Goal: Task Accomplishment & Management: Complete application form

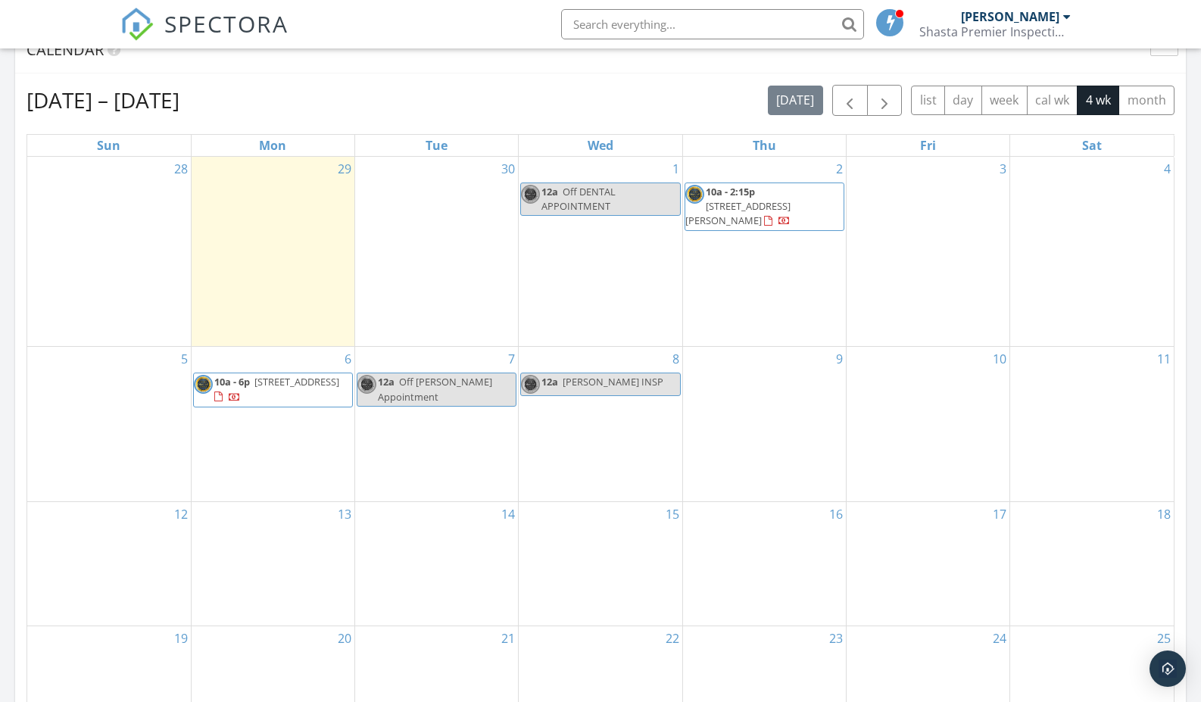
scroll to position [1379, 1202]
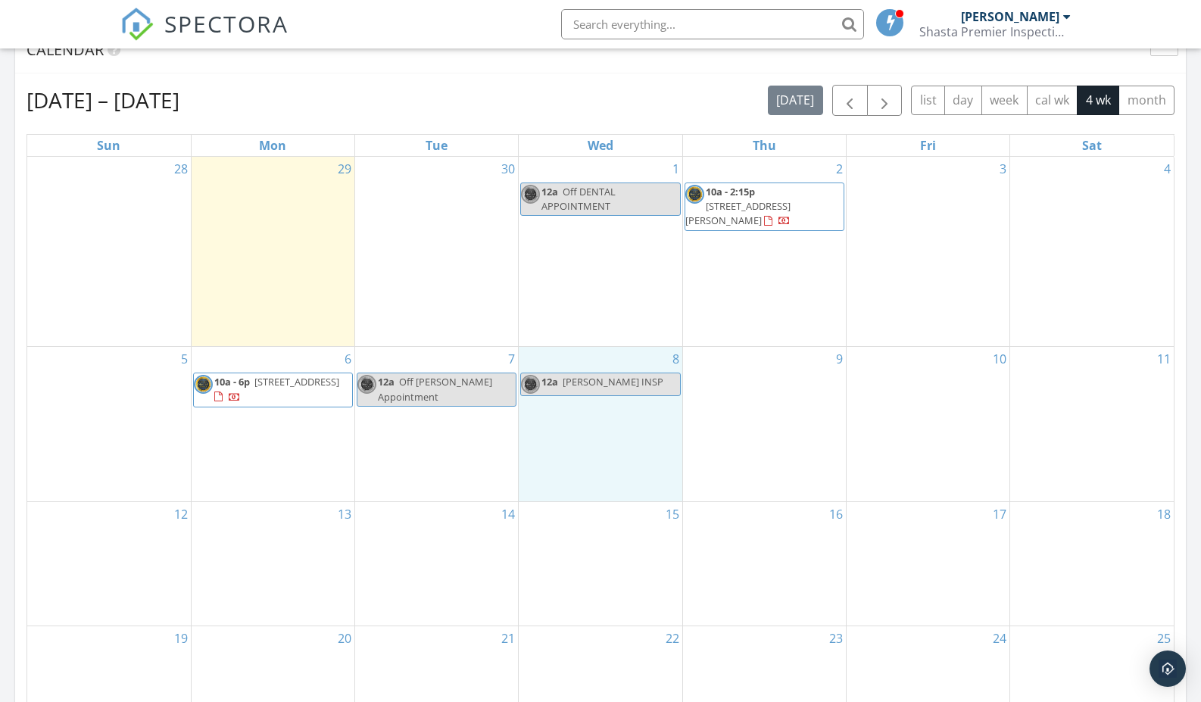
click at [583, 414] on div "8 12a [PERSON_NAME] INSP" at bounding box center [600, 424] width 163 height 154
click at [591, 355] on link "Inspection" at bounding box center [598, 351] width 78 height 24
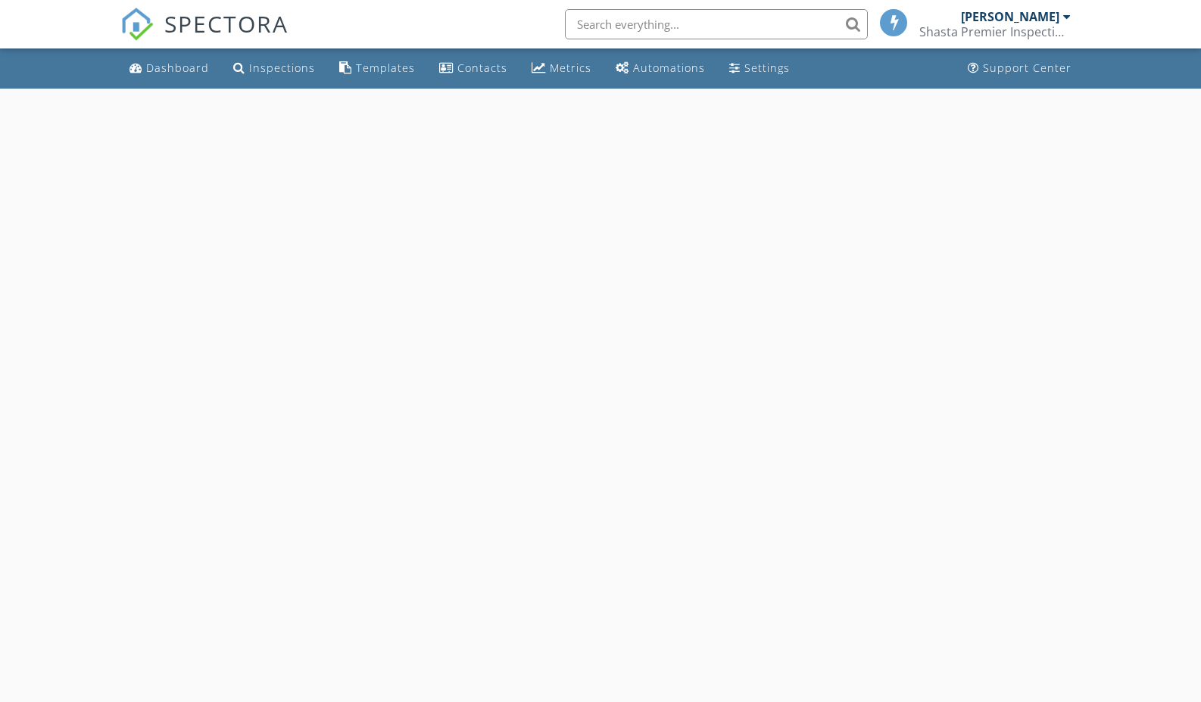
select select "9"
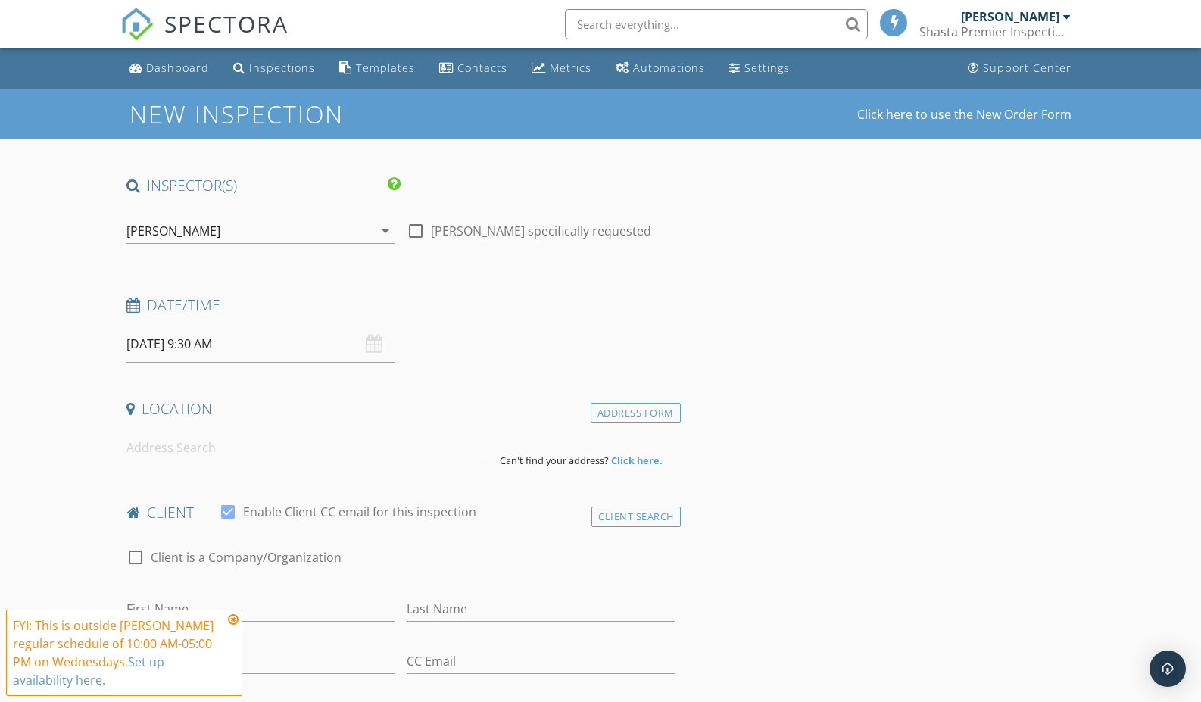
click at [245, 346] on input "10/08/2025 9:30 AM" at bounding box center [260, 344] width 268 height 37
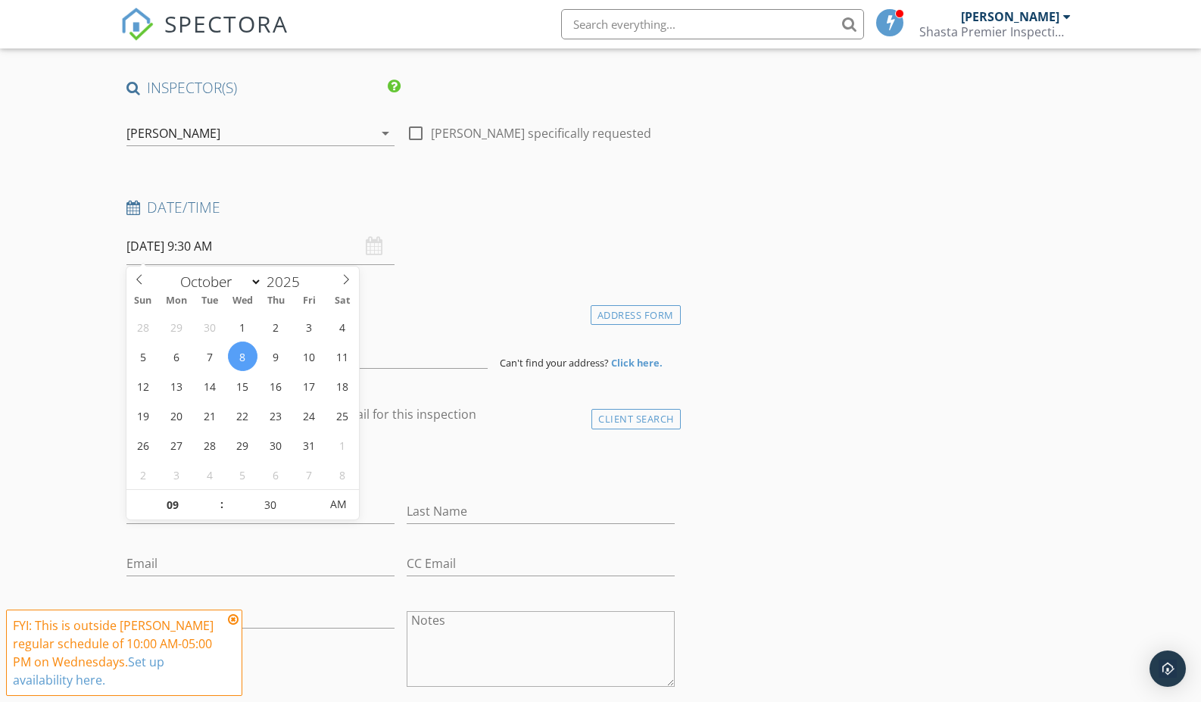
scroll to position [114, 0]
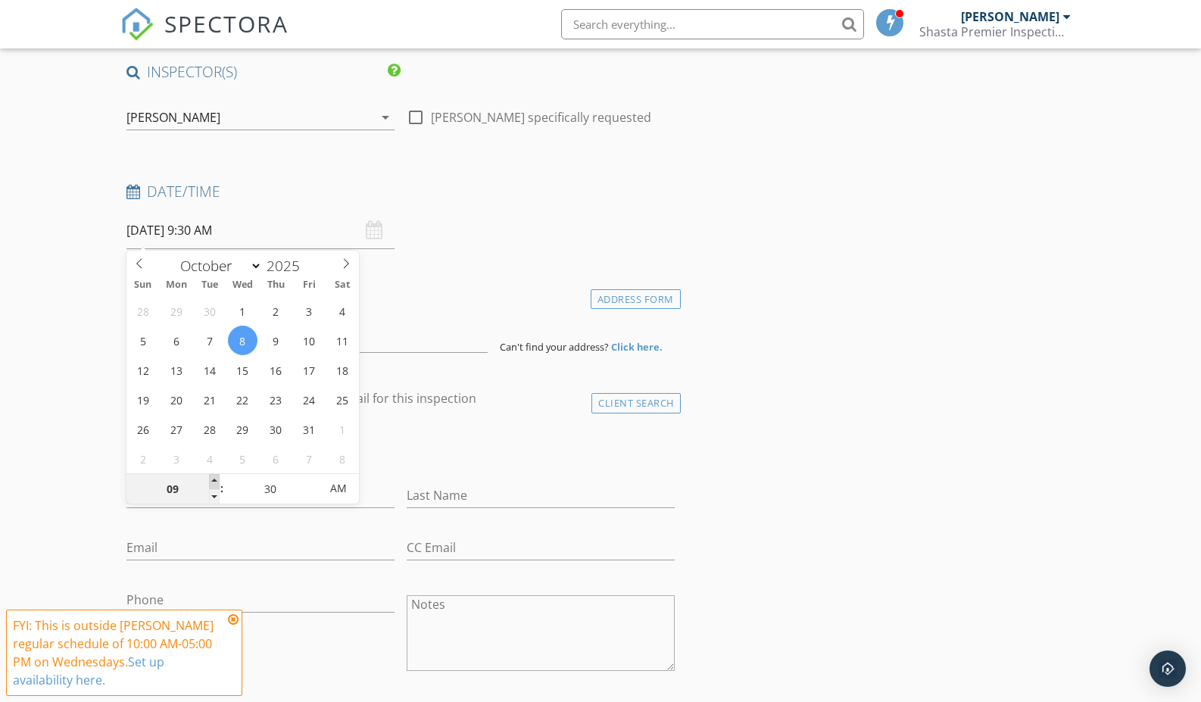
type input "10"
type input "10/08/2025 10:30 AM"
click at [217, 476] on span at bounding box center [214, 481] width 11 height 15
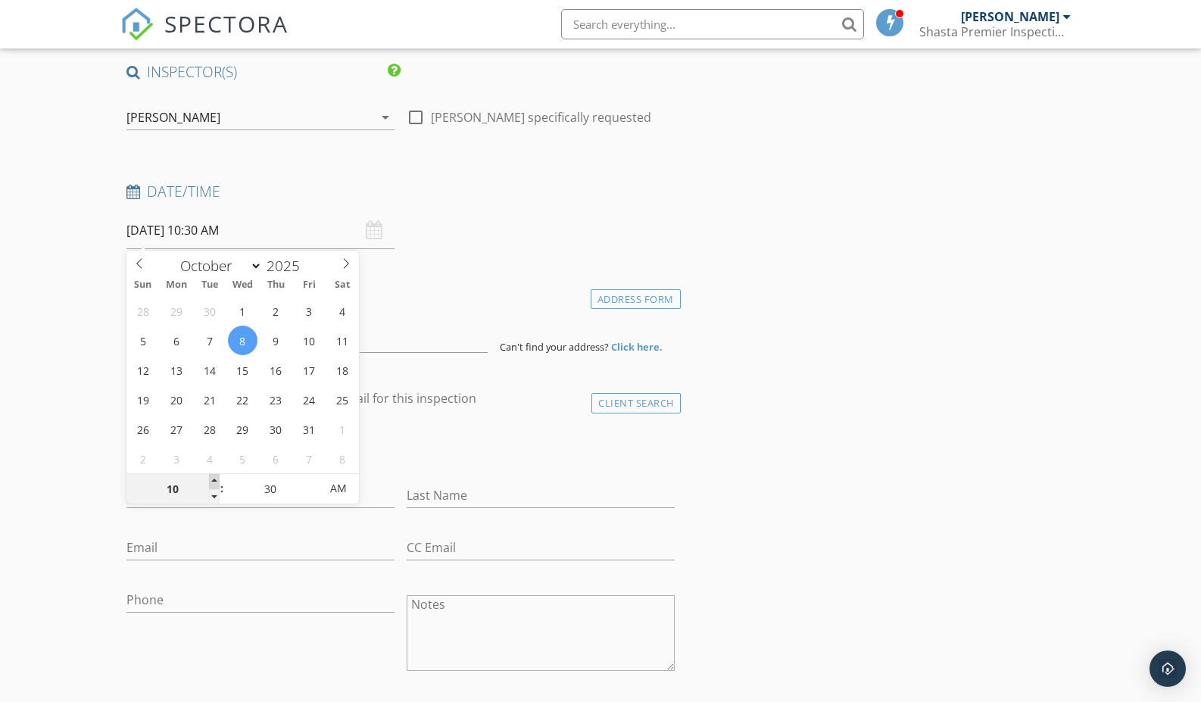
type input "11"
type input "10/08/2025 11:30 AM"
click at [217, 476] on span at bounding box center [214, 481] width 11 height 15
type input "25"
type input "10/08/2025 11:25 AM"
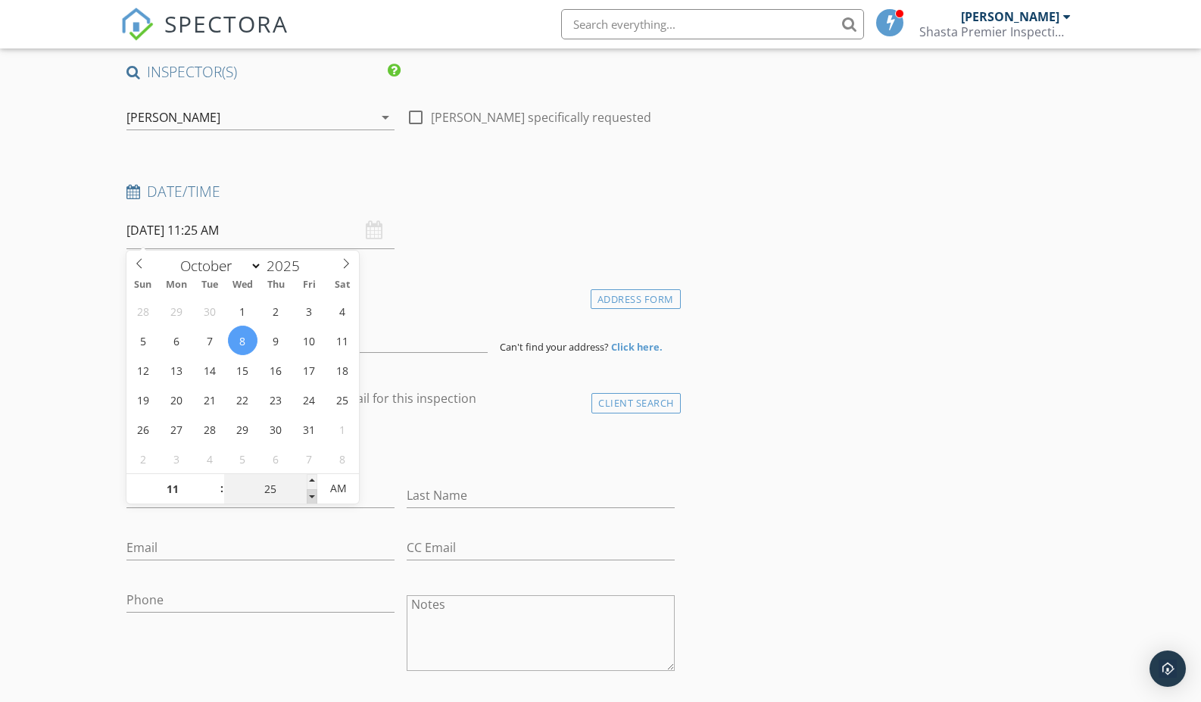
click at [311, 499] on span at bounding box center [312, 496] width 11 height 15
type input "20"
type input "10/08/2025 11:20 AM"
click at [311, 499] on span at bounding box center [312, 496] width 11 height 15
type input "15"
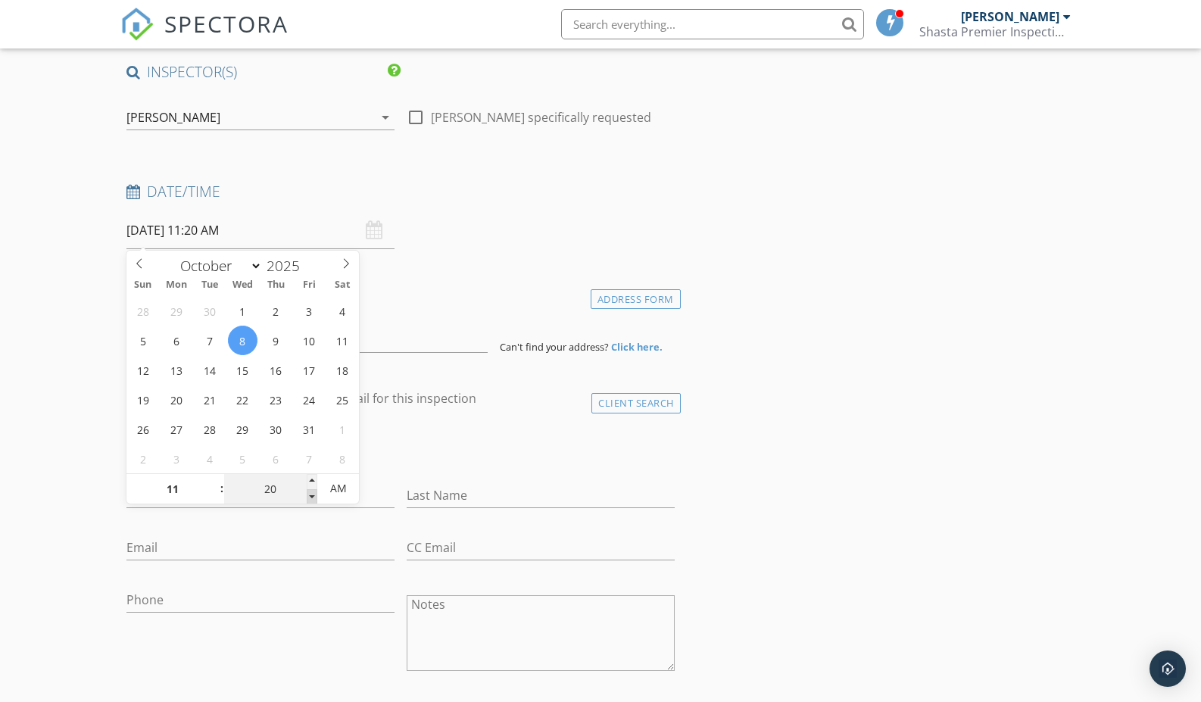
type input "10/08/2025 11:15 AM"
click at [311, 499] on span at bounding box center [312, 496] width 11 height 15
type input "10"
type input "10/08/2025 11:10 AM"
click at [311, 499] on span at bounding box center [312, 496] width 11 height 15
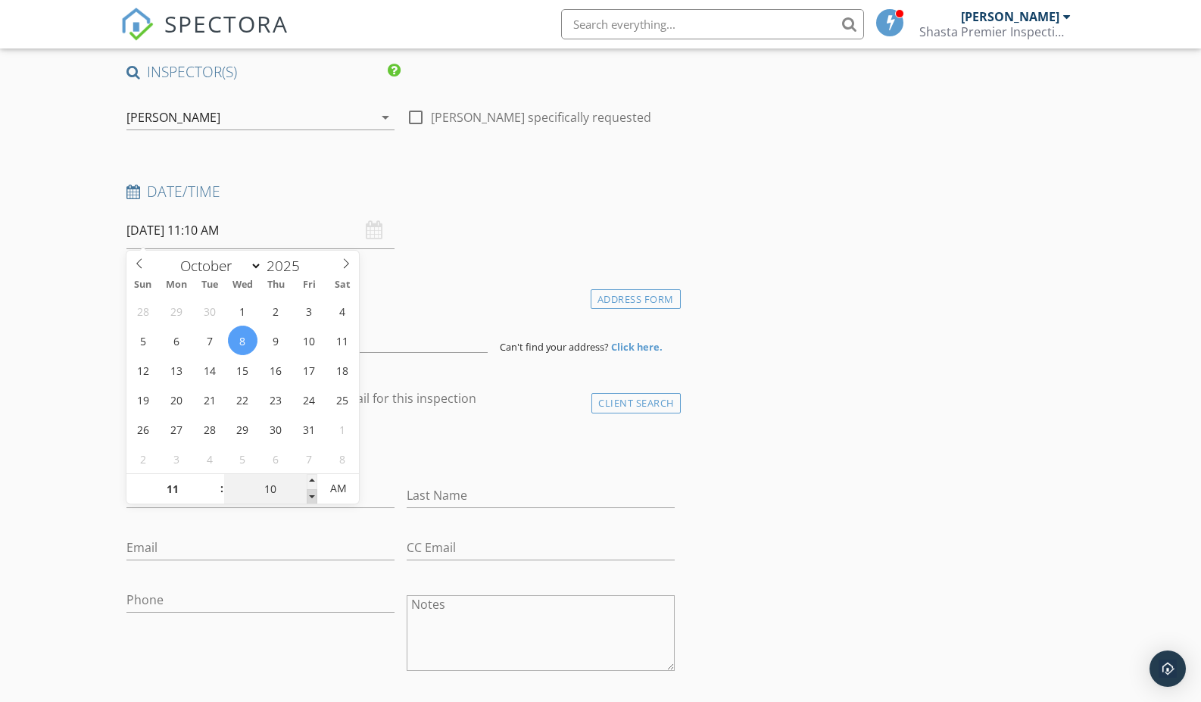
type input "05"
type input "10/08/2025 11:05 AM"
click at [311, 499] on span at bounding box center [312, 496] width 11 height 15
type input "00"
type input "10/08/2025 11:00 AM"
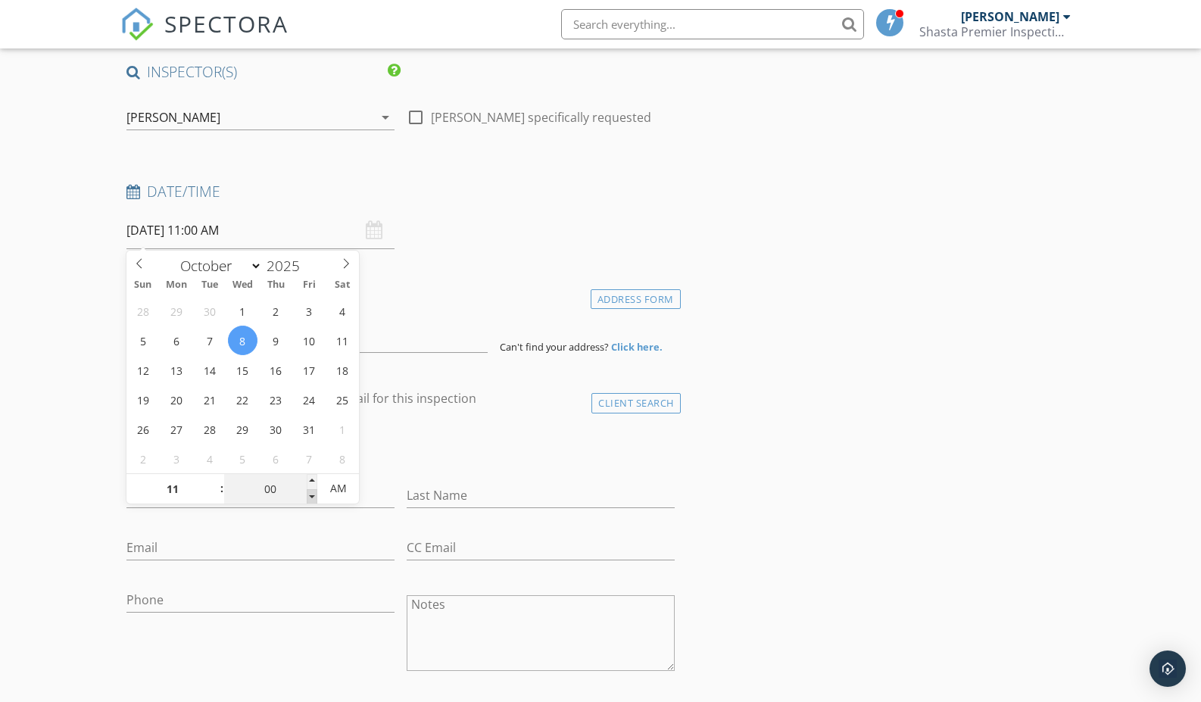
click at [311, 499] on span at bounding box center [312, 496] width 11 height 15
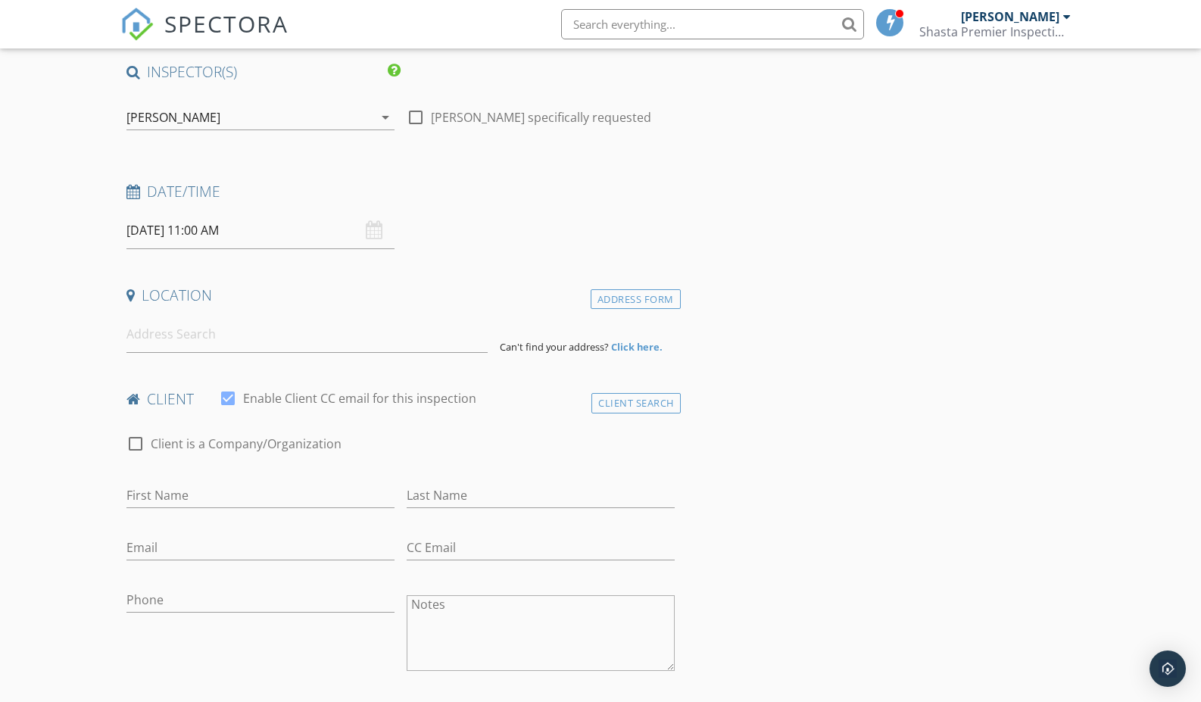
drag, startPoint x: 38, startPoint y: 504, endPoint x: 50, endPoint y: 501, distance: 12.7
click at [160, 346] on input at bounding box center [306, 334] width 361 height 37
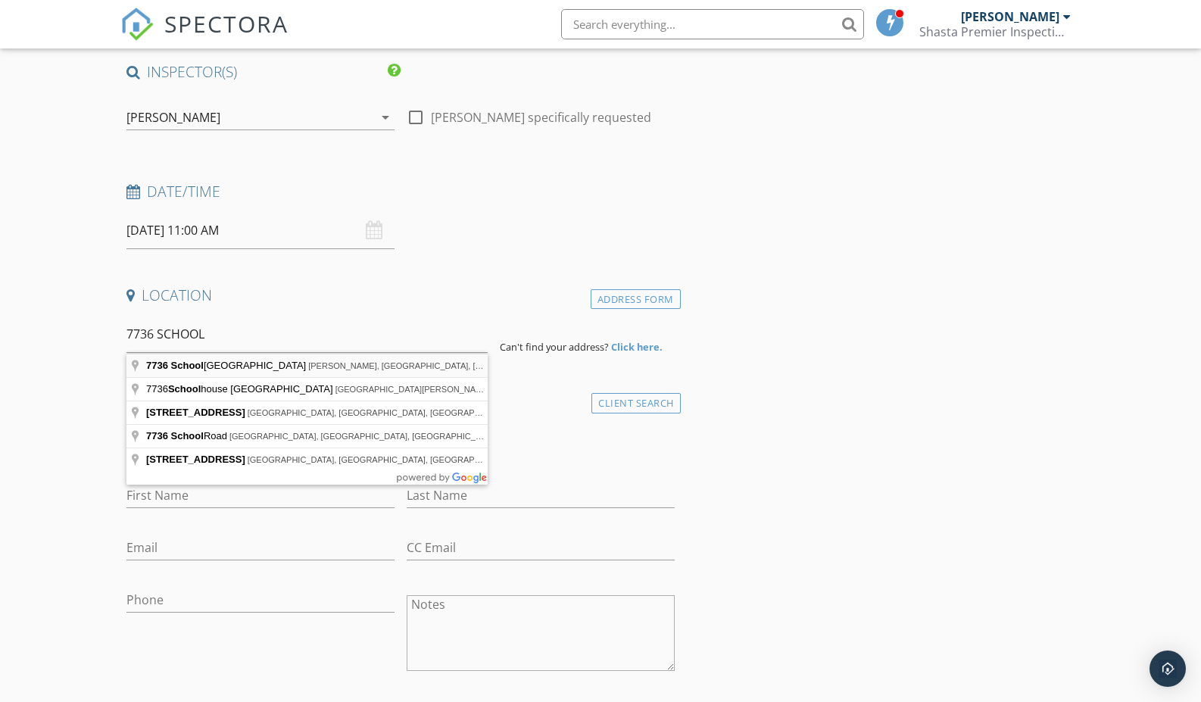
type input "7736 School House Road, Dorris, CA, USA"
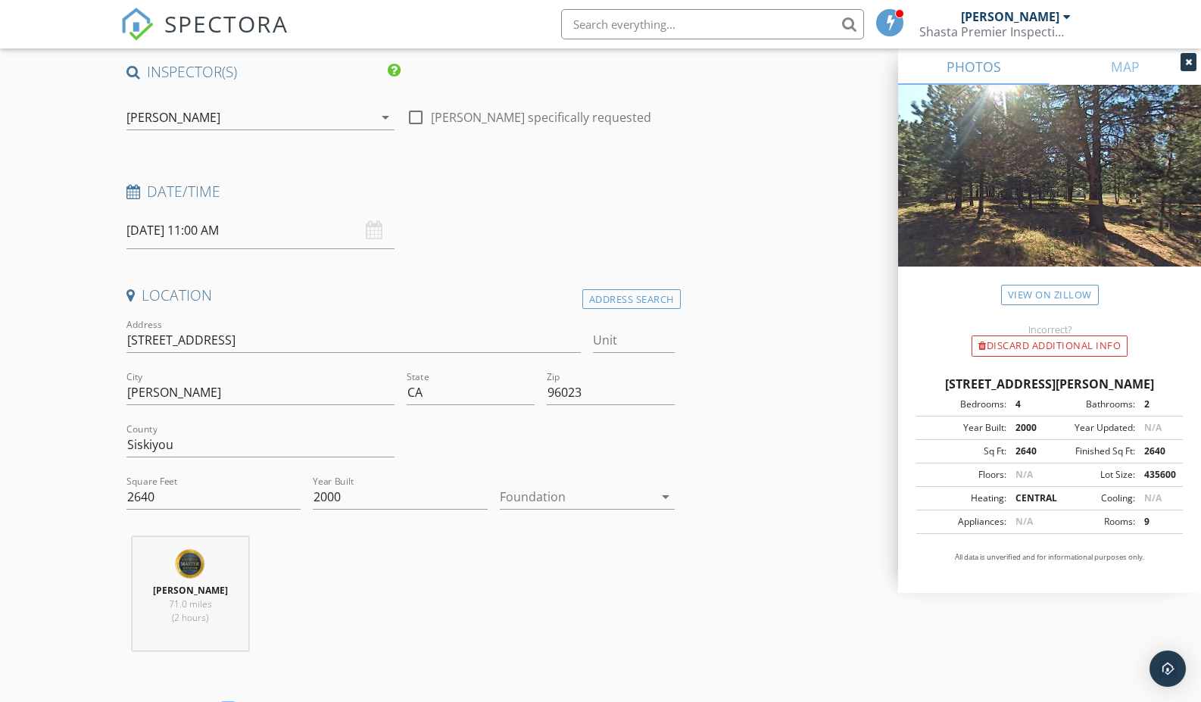
click at [616, 499] on div at bounding box center [577, 497] width 154 height 24
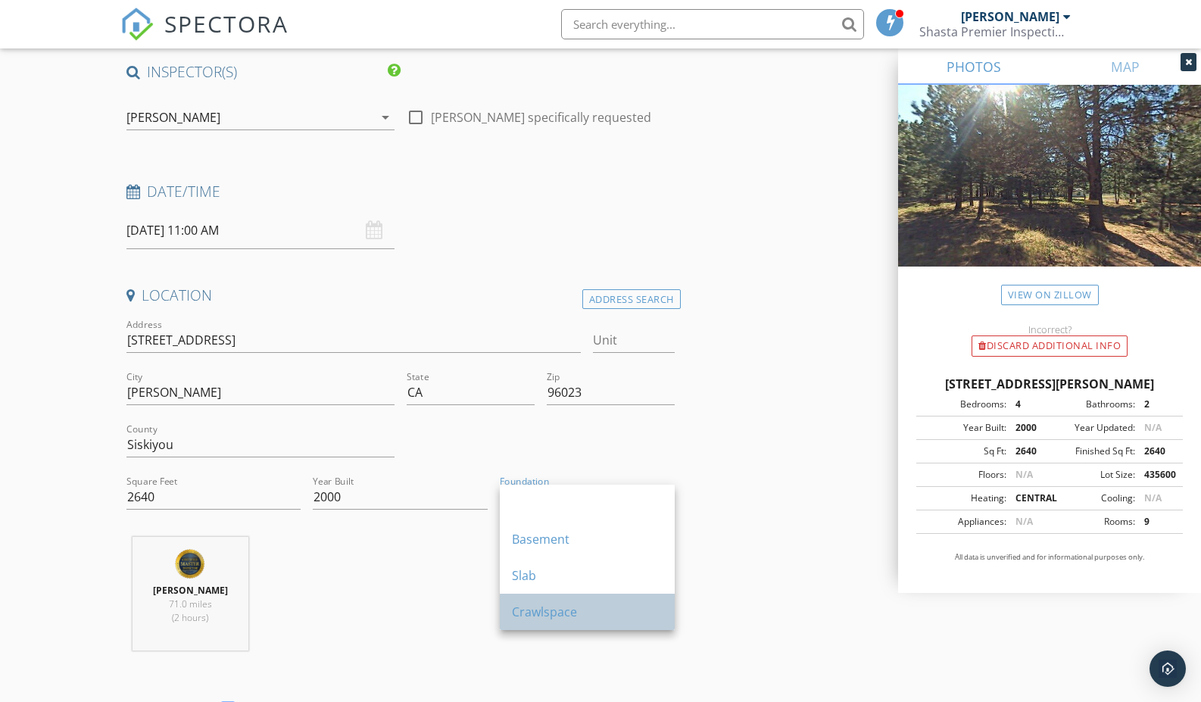
click at [574, 616] on div "Crawlspace" at bounding box center [587, 612] width 151 height 18
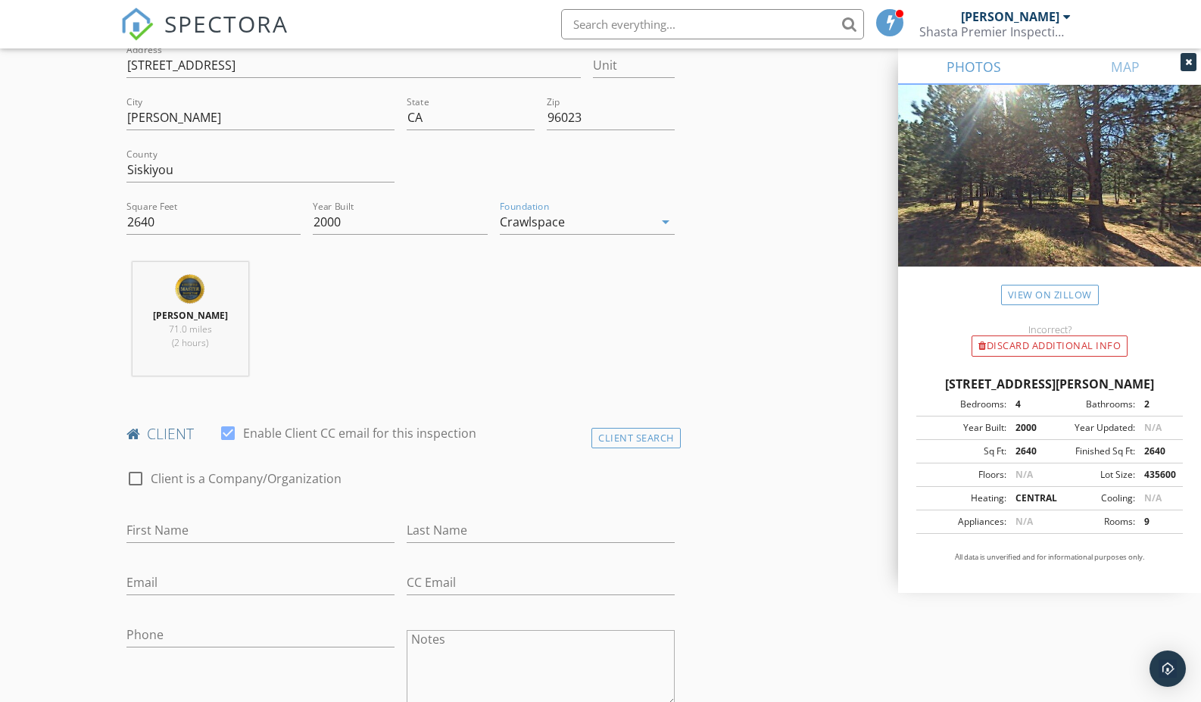
scroll to position [392, 0]
click at [195, 524] on input "First Name" at bounding box center [260, 527] width 268 height 25
paste input "Kaia Africanis"
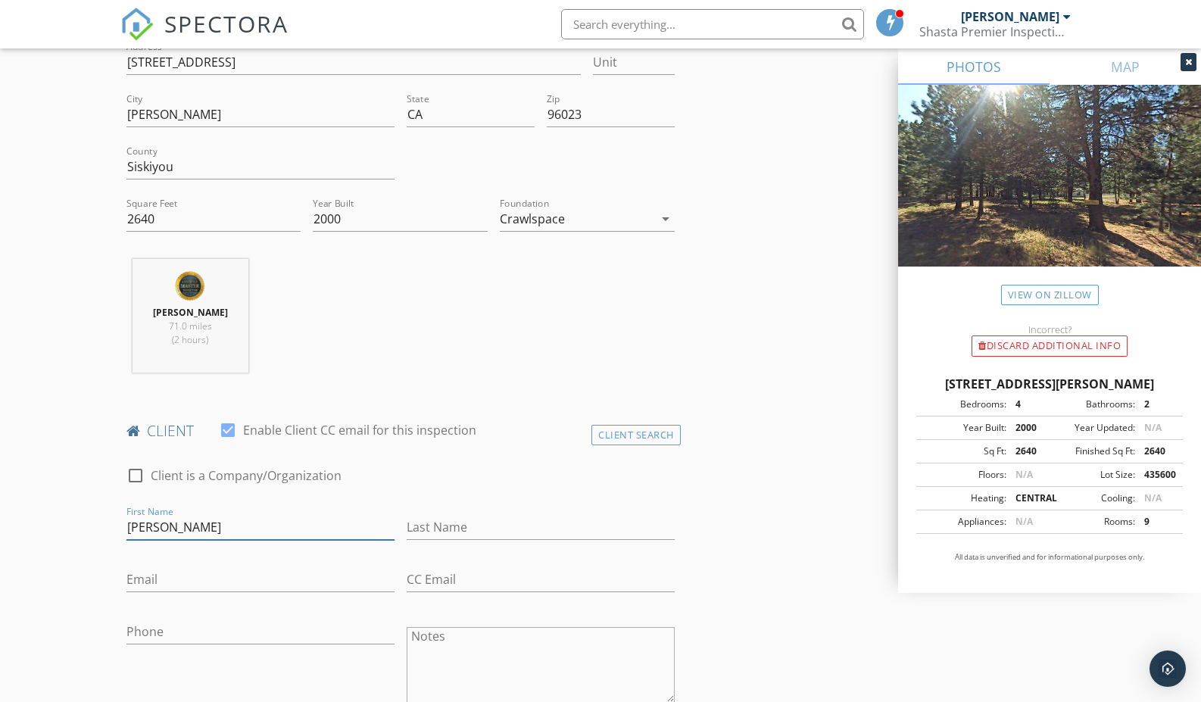
drag, startPoint x: 157, startPoint y: 529, endPoint x: 208, endPoint y: 529, distance: 51.5
click at [208, 529] on input "Kaia Africanis" at bounding box center [260, 527] width 268 height 25
type input "Kaia"
click at [420, 526] on input "Last Name" at bounding box center [541, 527] width 268 height 25
paste input "Africanis"
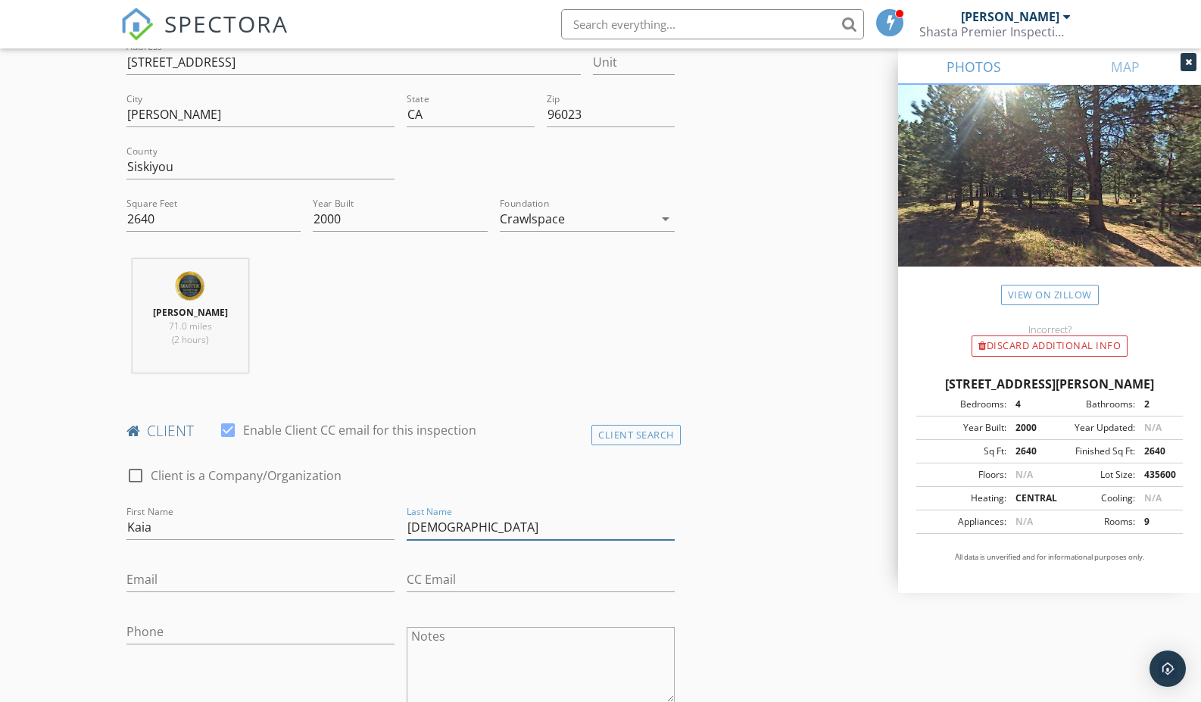
type input "Africanis"
click at [149, 582] on input "Email" at bounding box center [260, 579] width 268 height 25
paste input "Kaia.africanis@gmail.com"
type input "Kaia.africanis@gmail.com"
click at [193, 635] on input "Phone" at bounding box center [260, 632] width 268 height 25
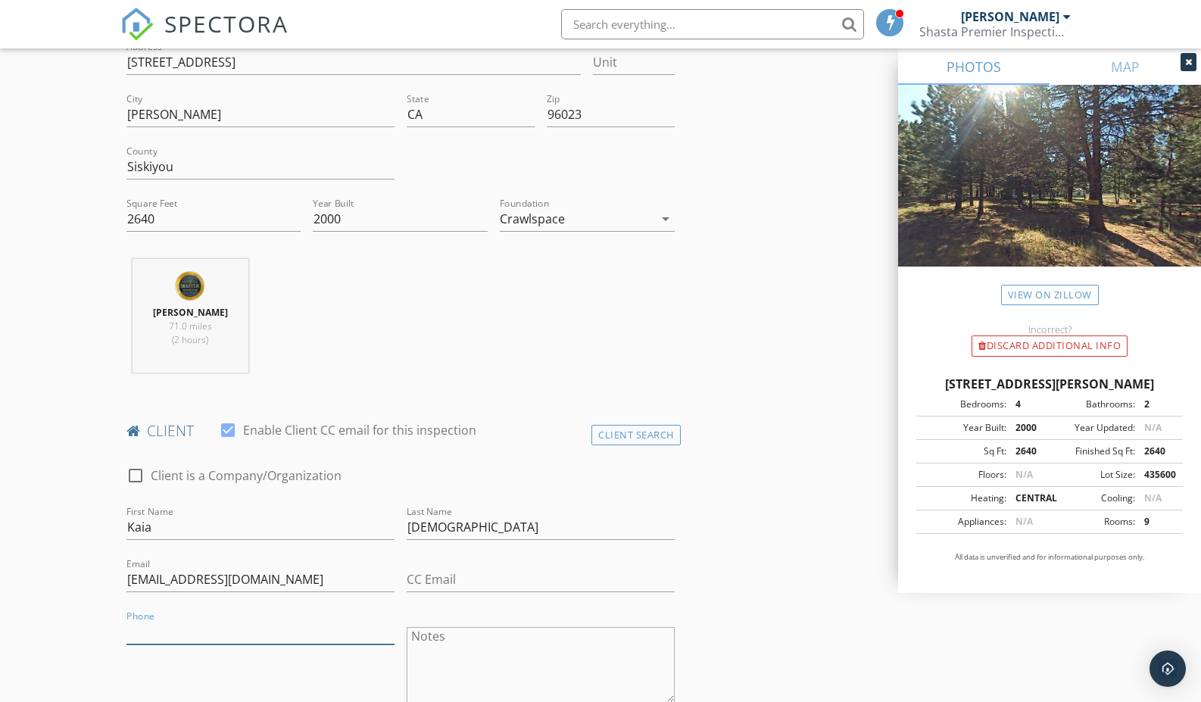
click at [193, 635] on input "Phone" at bounding box center [260, 632] width 268 height 25
paste input "541-602-5236"
type input "541-602-5236"
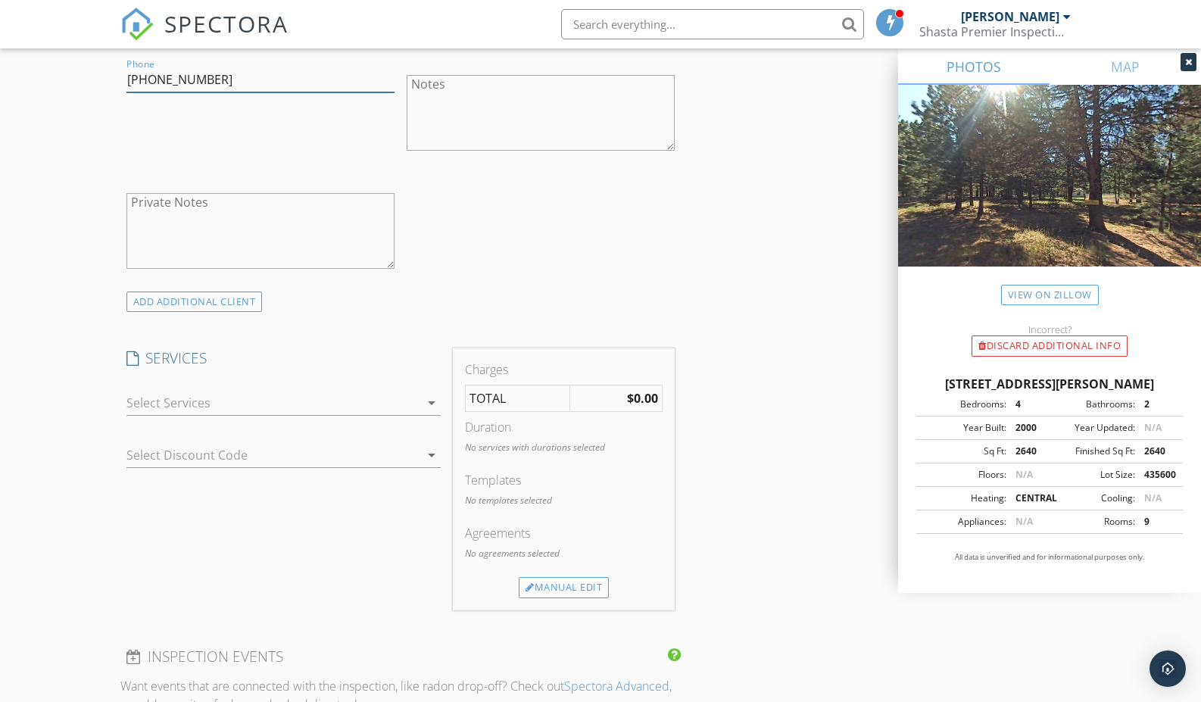
scroll to position [979, 0]
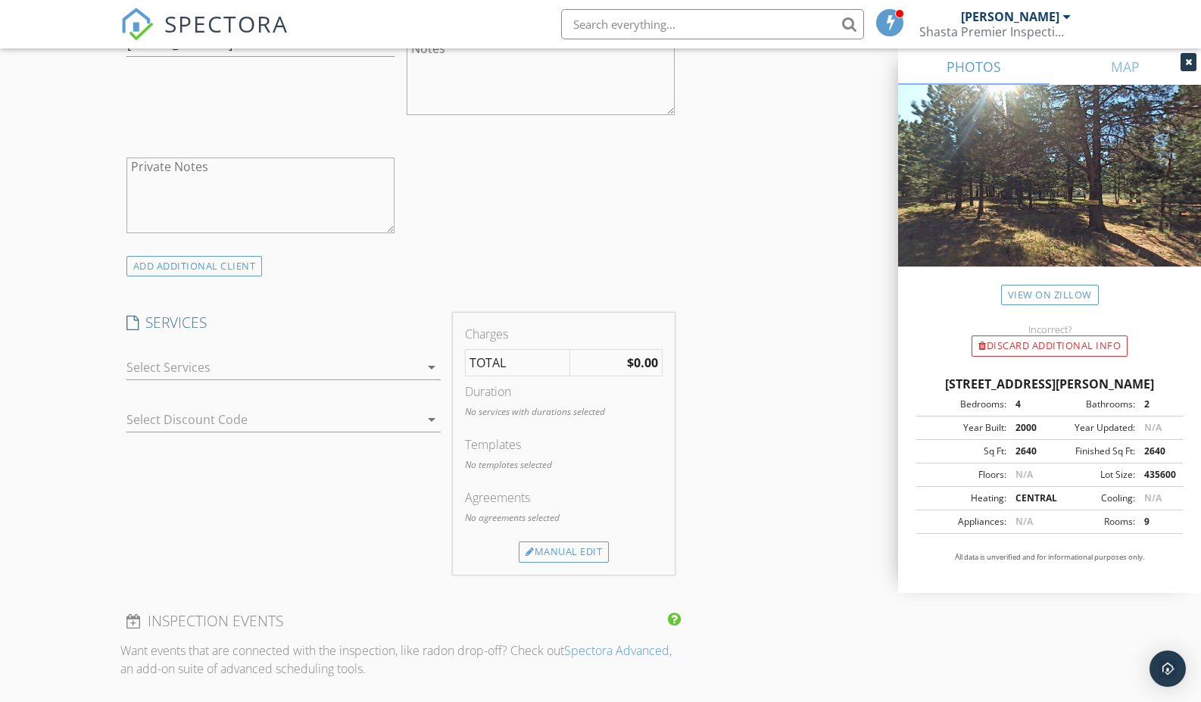
click at [290, 370] on div at bounding box center [273, 367] width 294 height 24
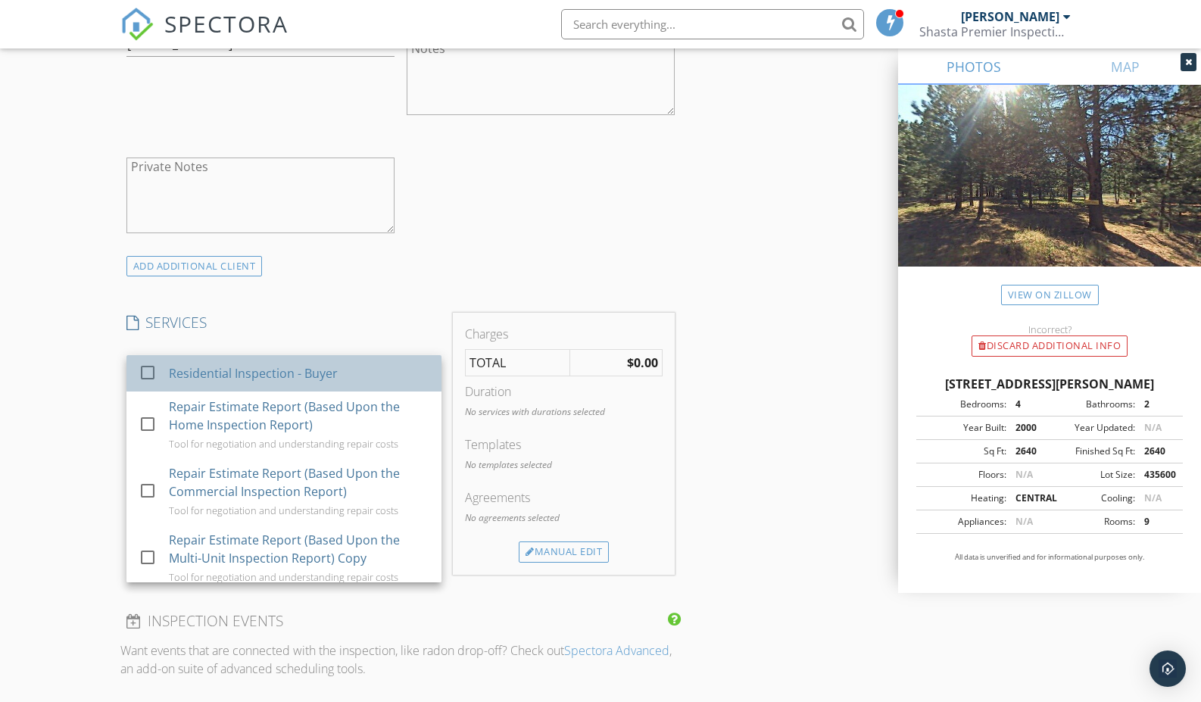
click at [322, 381] on div "Residential Inspection - Buyer" at bounding box center [253, 373] width 169 height 18
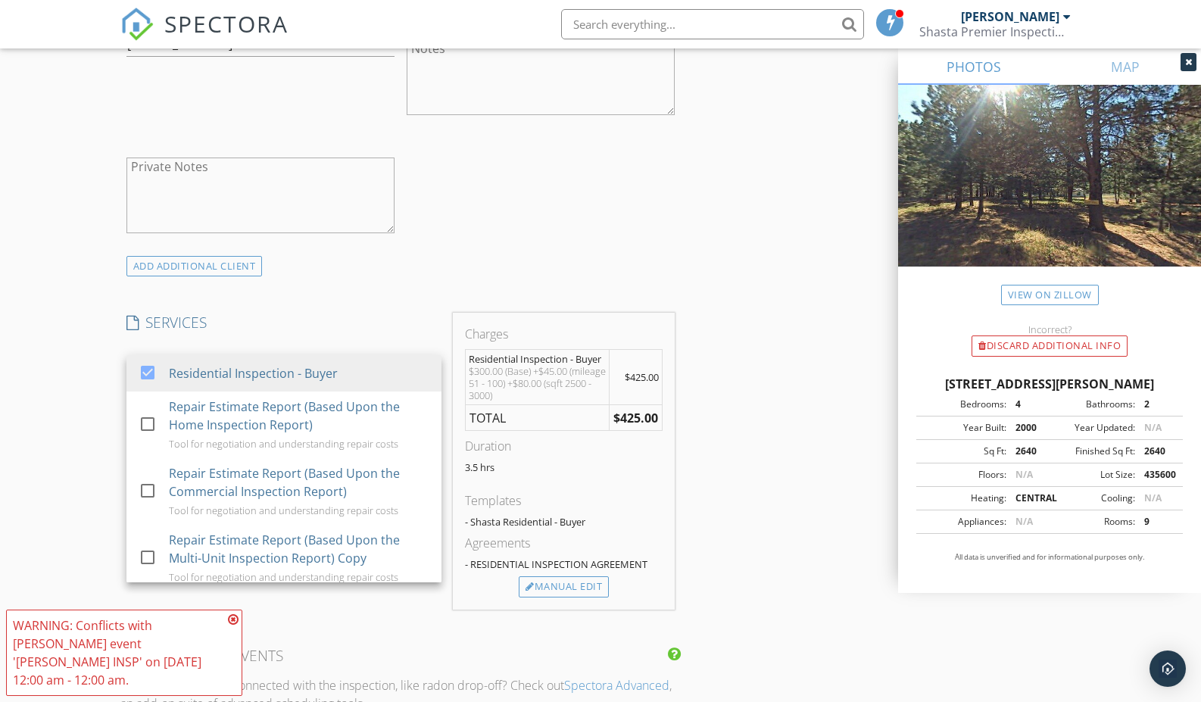
click at [70, 380] on div "New Inspection Click here to use the New Order Form INSPECTOR(S) check_box Mich…" at bounding box center [600, 540] width 1201 height 2863
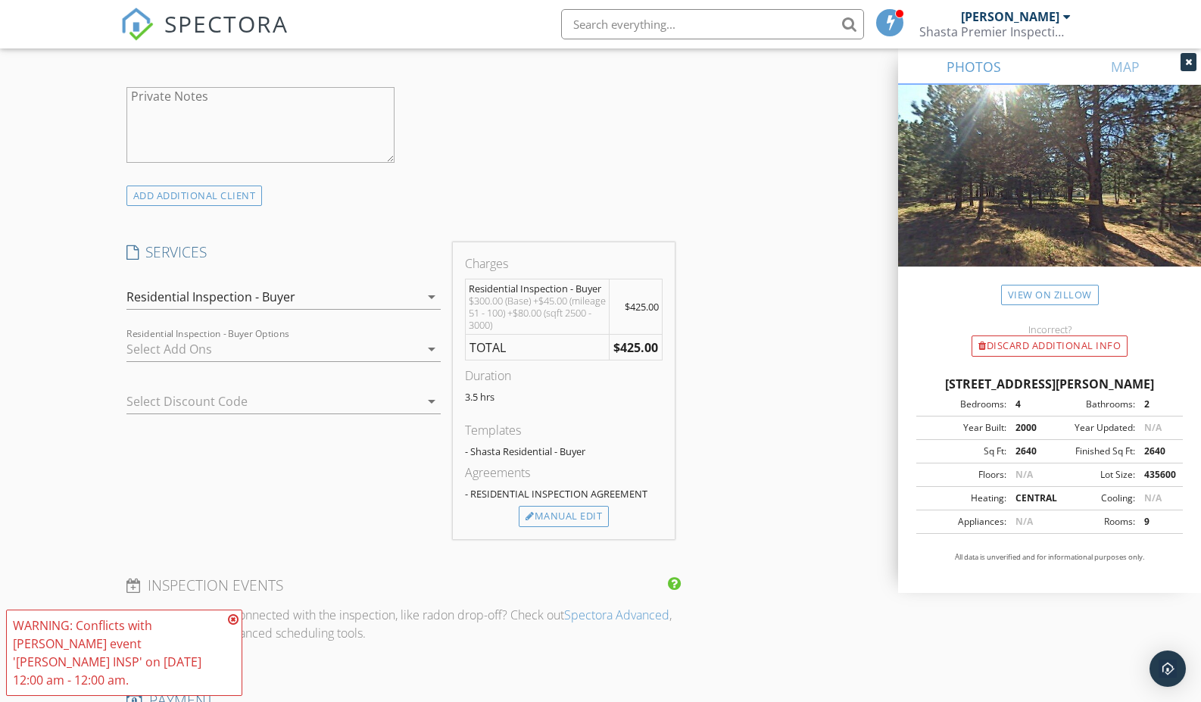
scroll to position [1053, 0]
click at [179, 345] on div at bounding box center [273, 345] width 294 height 24
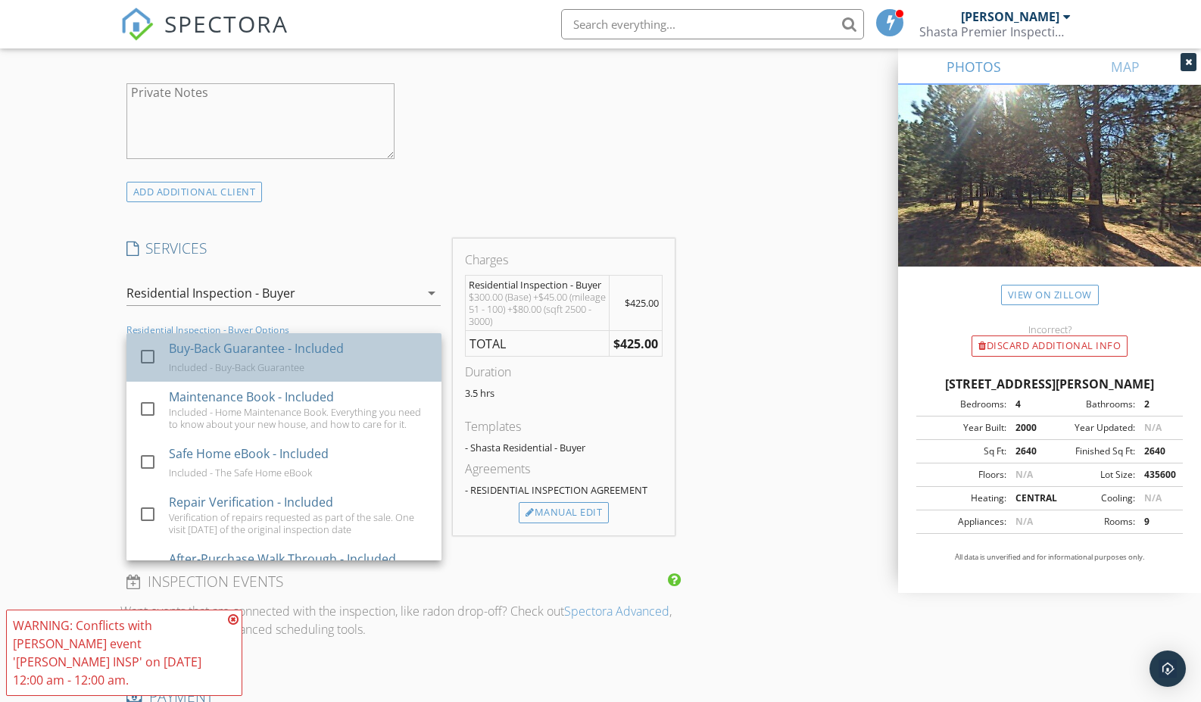
click at [180, 354] on div "Buy-Back Guarantee - Included" at bounding box center [256, 348] width 175 height 18
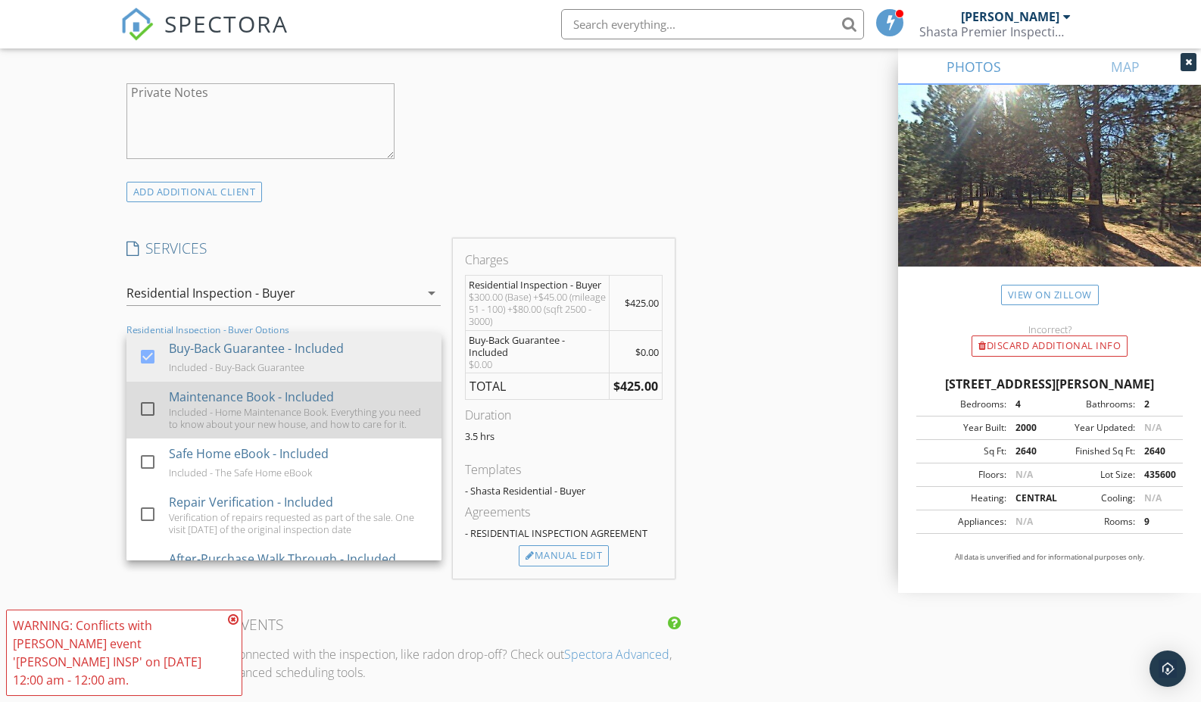
drag, startPoint x: 186, startPoint y: 398, endPoint x: 189, endPoint y: 424, distance: 25.9
click at [186, 399] on div "Maintenance Book - Included" at bounding box center [251, 397] width 165 height 18
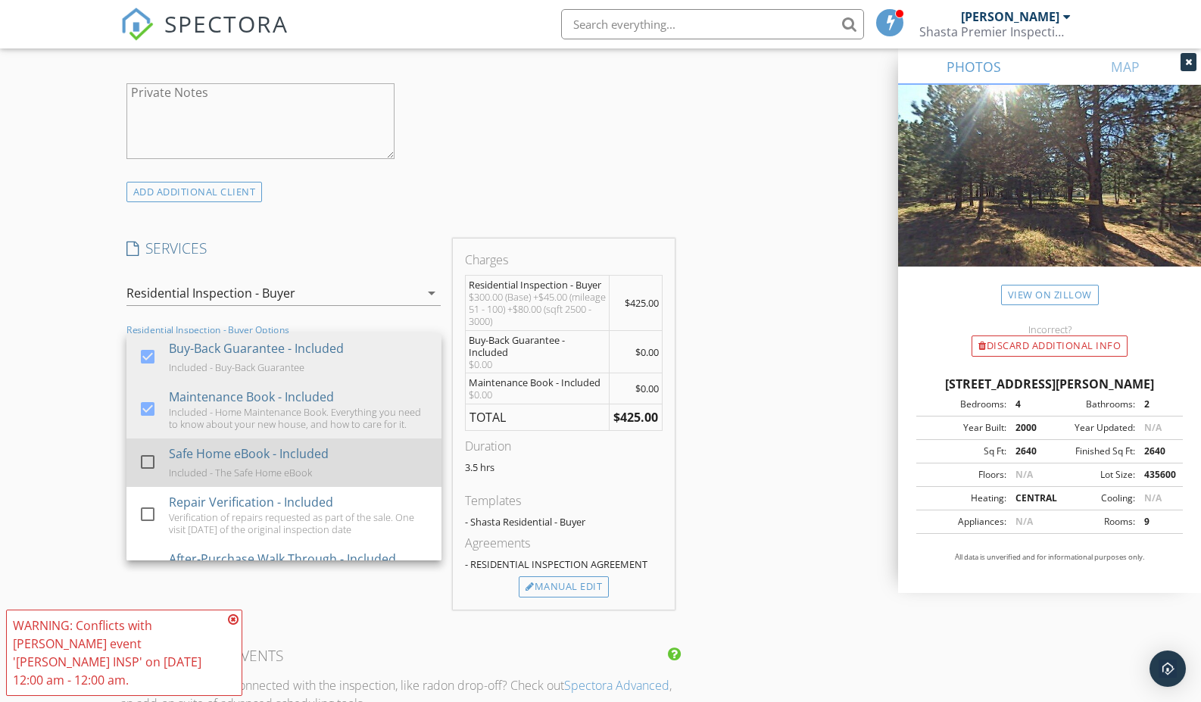
click at [188, 446] on div "Safe Home eBook - Included" at bounding box center [249, 454] width 160 height 18
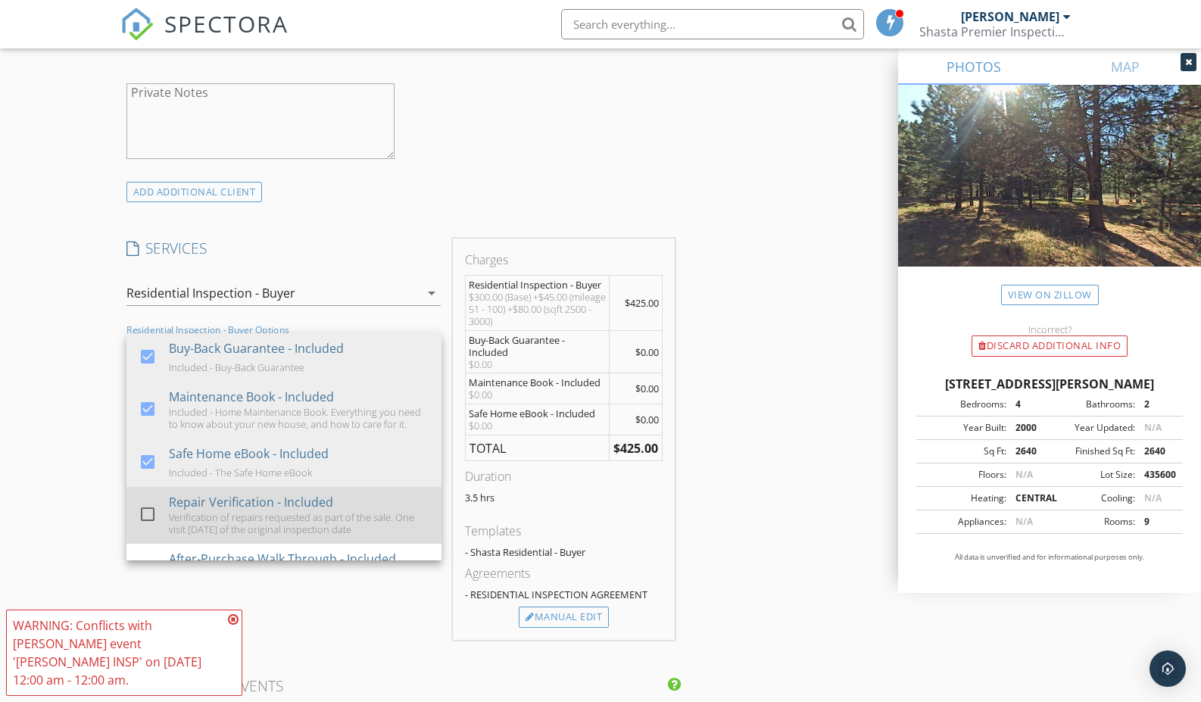
drag, startPoint x: 199, startPoint y: 501, endPoint x: 210, endPoint y: 500, distance: 10.7
click at [199, 501] on div "Repair Verification - Included" at bounding box center [251, 502] width 164 height 18
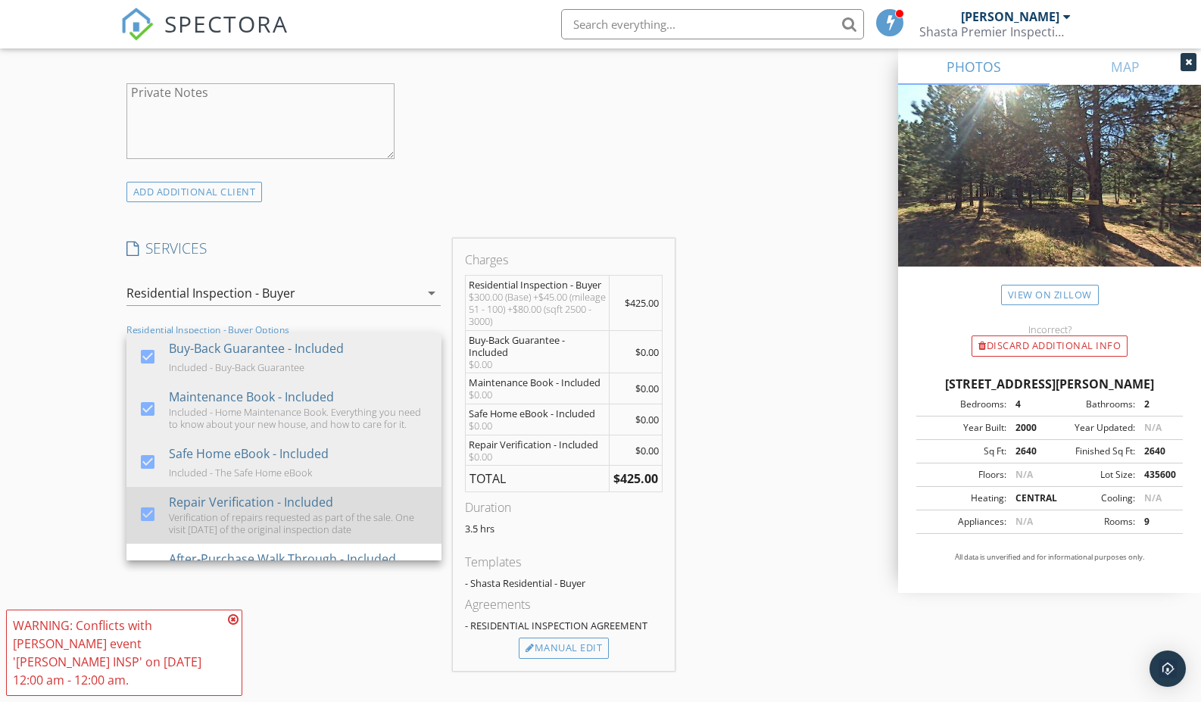
scroll to position [51, 0]
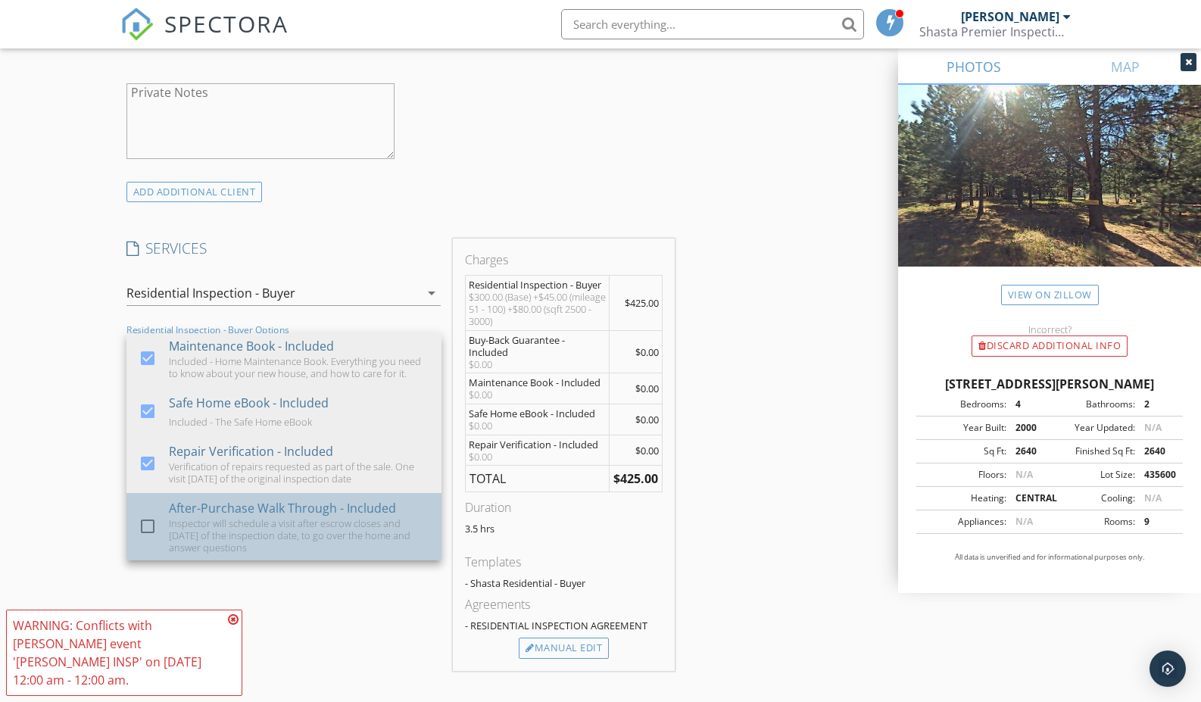
drag, startPoint x: 223, startPoint y: 505, endPoint x: 185, endPoint y: 493, distance: 39.8
click at [223, 505] on div "After-Purchase Walk Through - Included" at bounding box center [282, 508] width 227 height 18
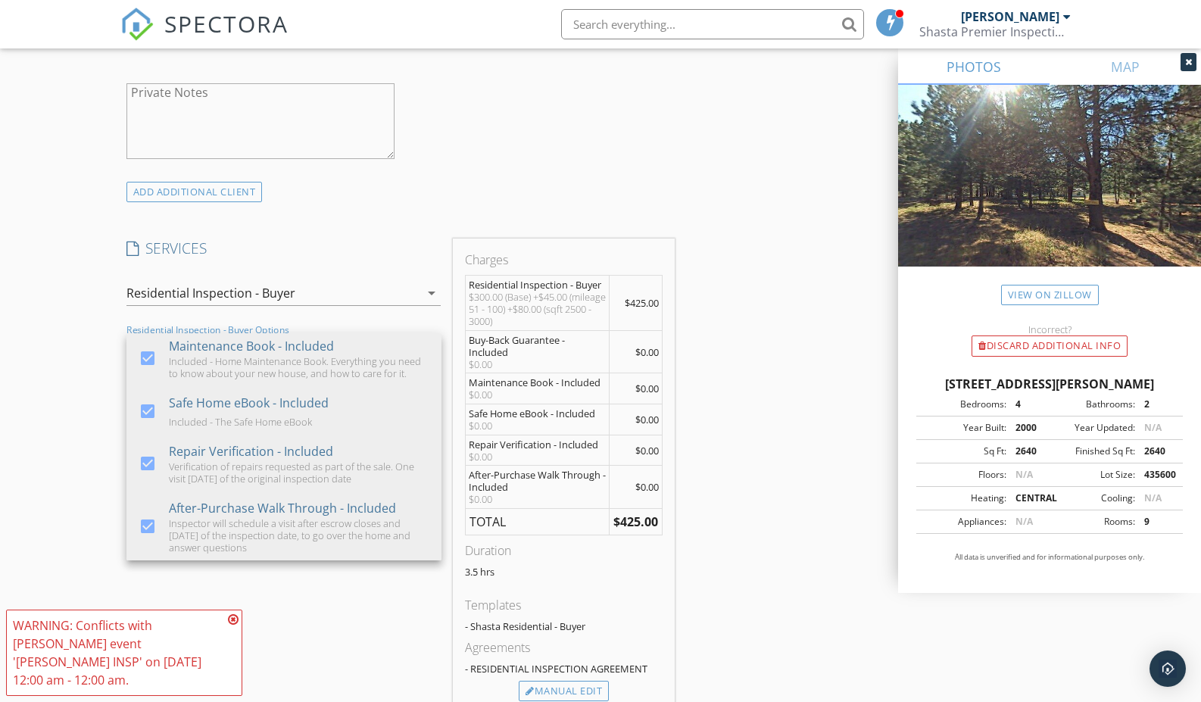
click at [66, 467] on div "New Inspection Click here to use the New Order Form INSPECTOR(S) check_box Mich…" at bounding box center [600, 556] width 1201 height 3042
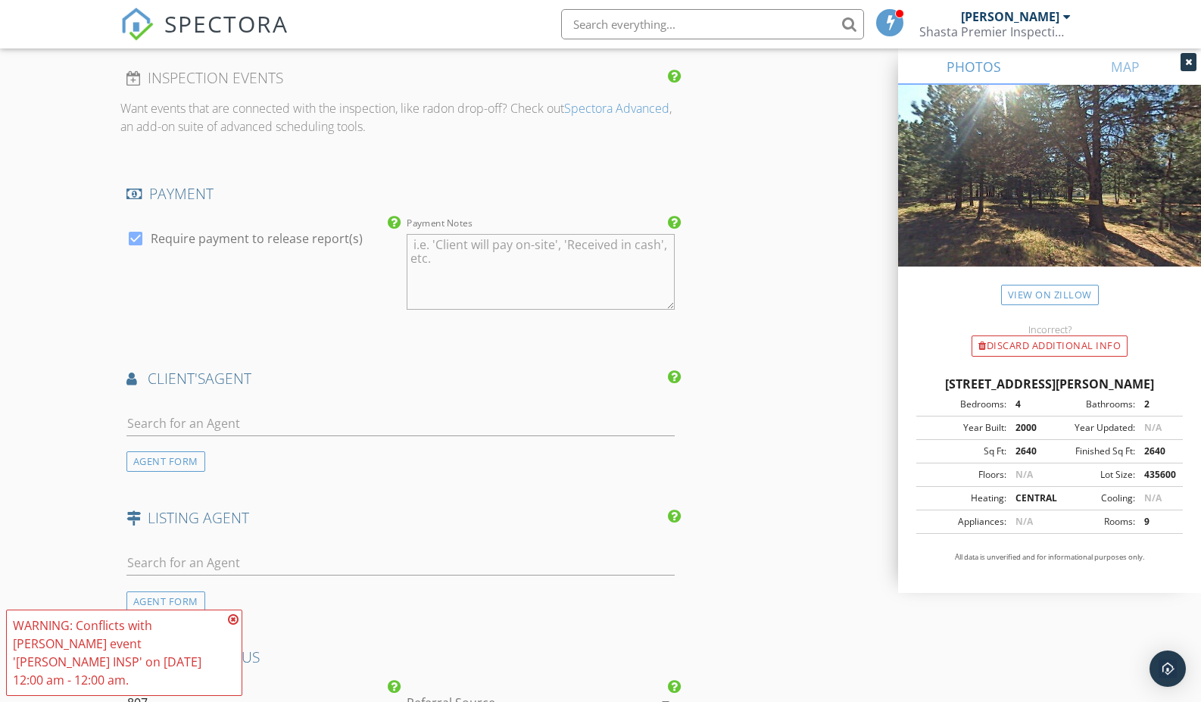
scroll to position [1739, 0]
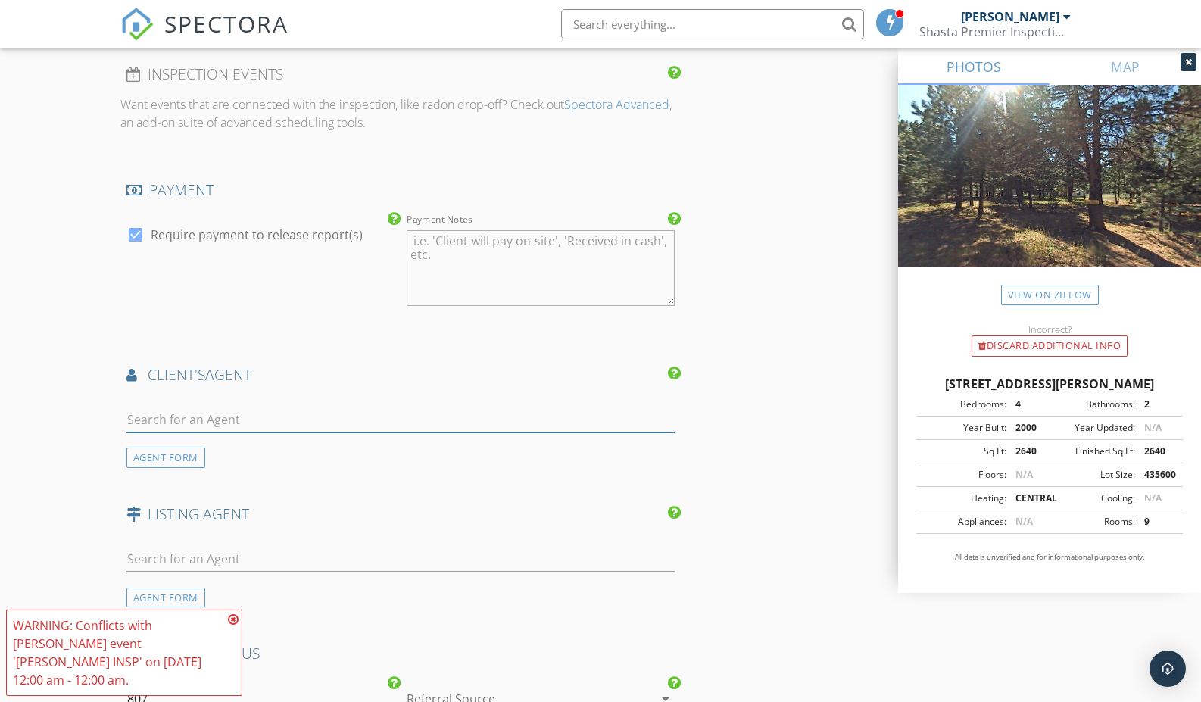
click at [180, 422] on input "text" at bounding box center [400, 419] width 548 height 25
type input "a"
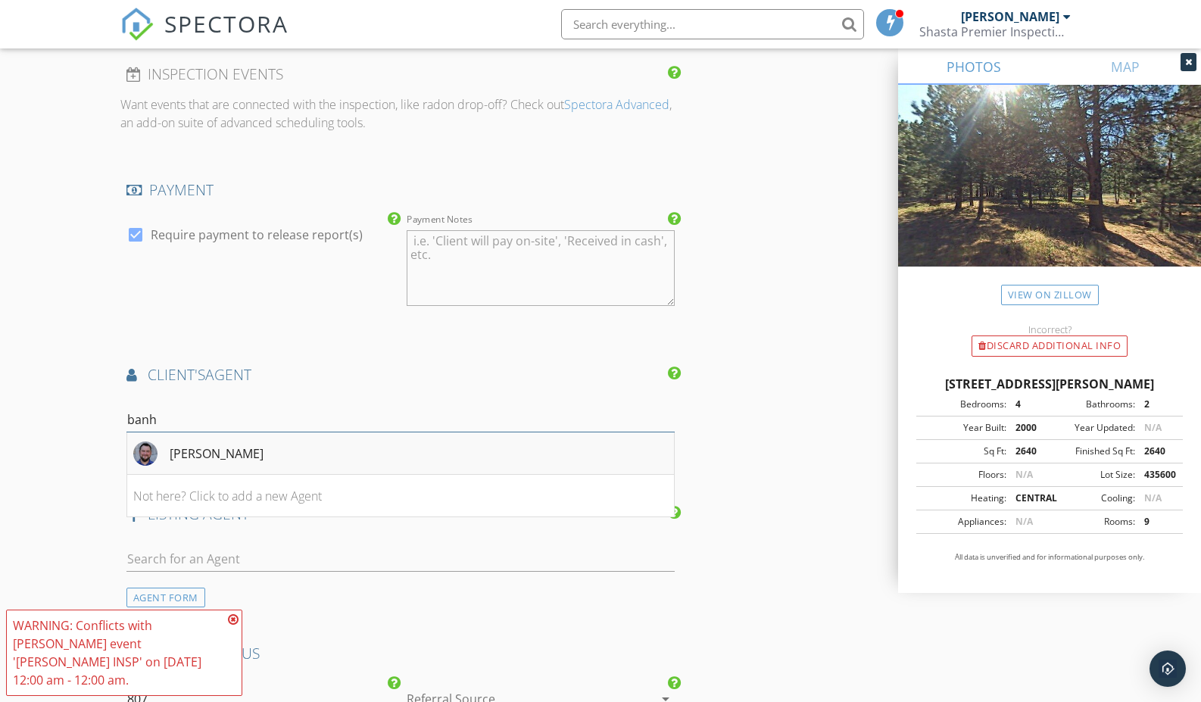
type input "banh"
click at [197, 445] on div "Donald Banhart" at bounding box center [217, 454] width 94 height 18
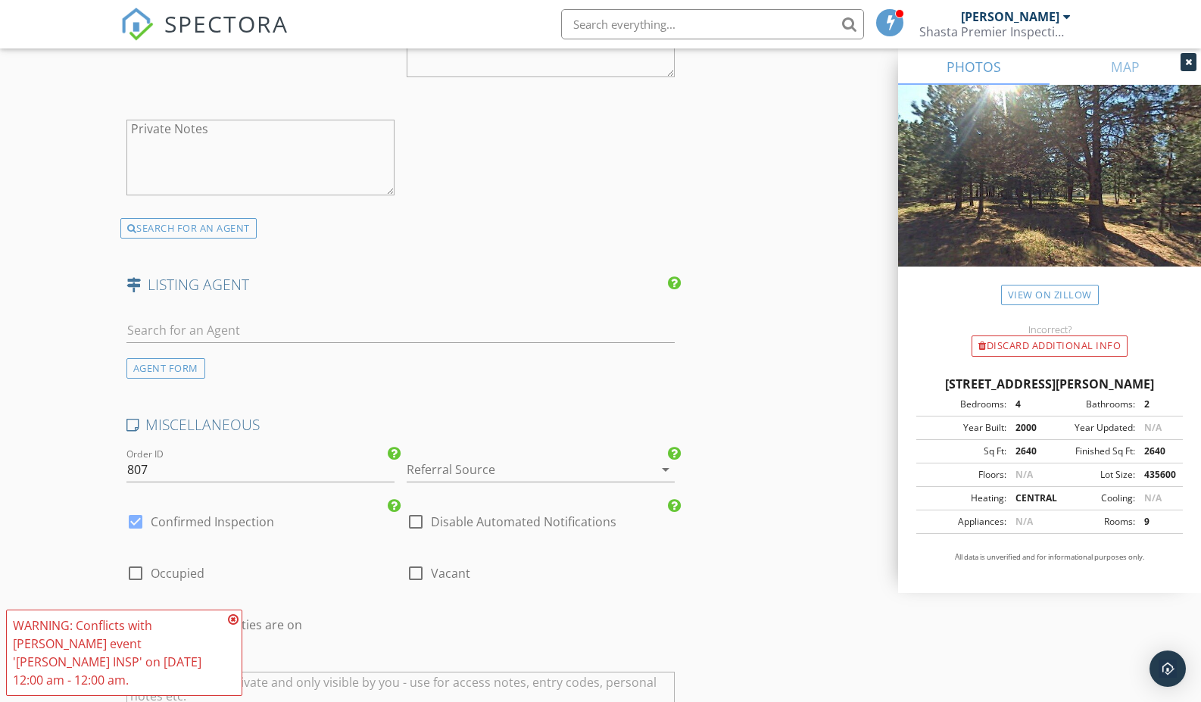
scroll to position [2308, 0]
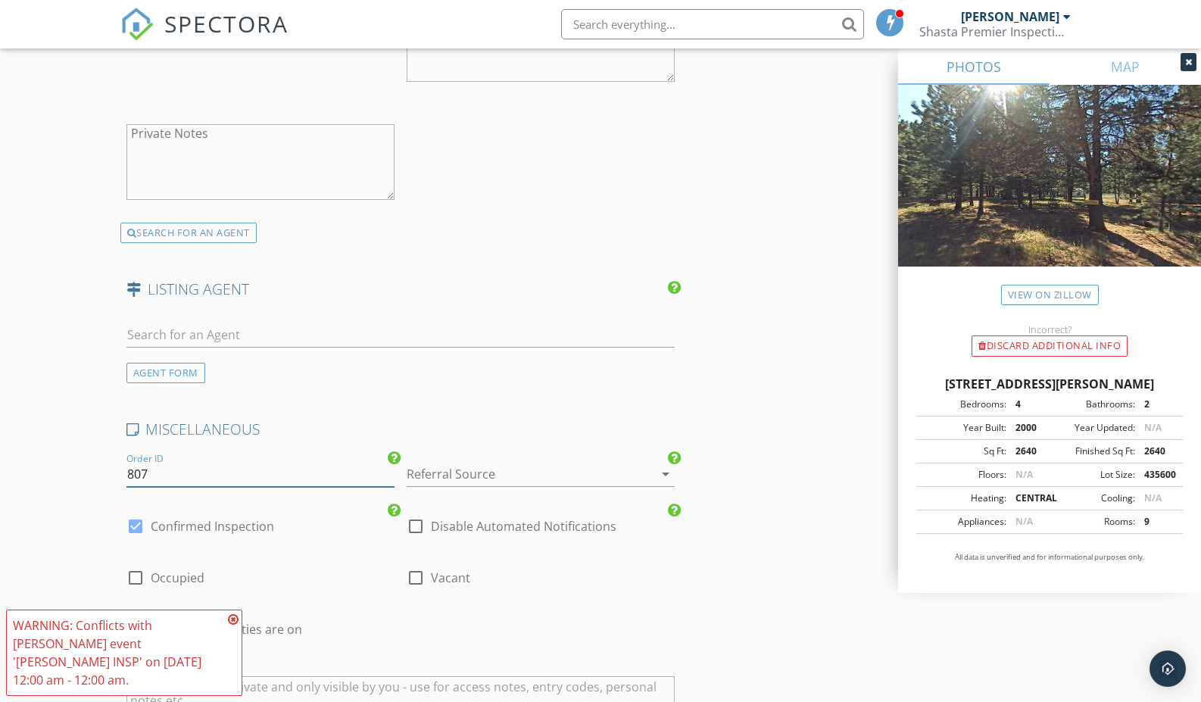
drag, startPoint x: 164, startPoint y: 475, endPoint x: 106, endPoint y: 473, distance: 57.6
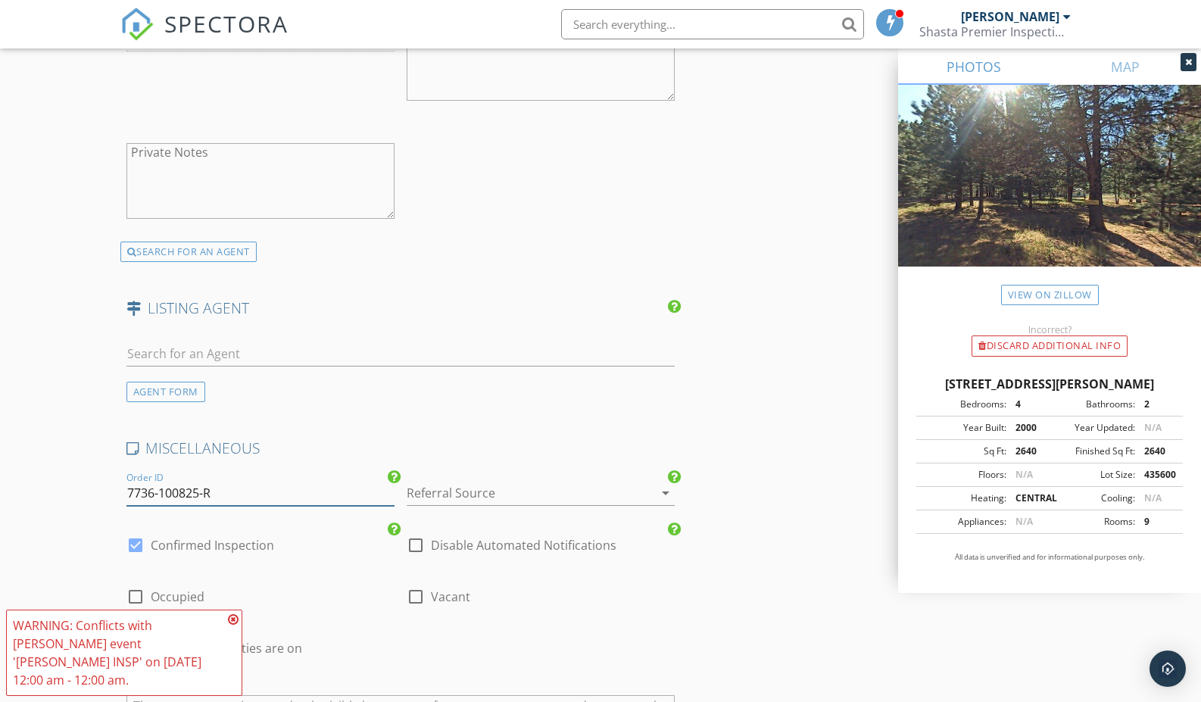
scroll to position [2299, 0]
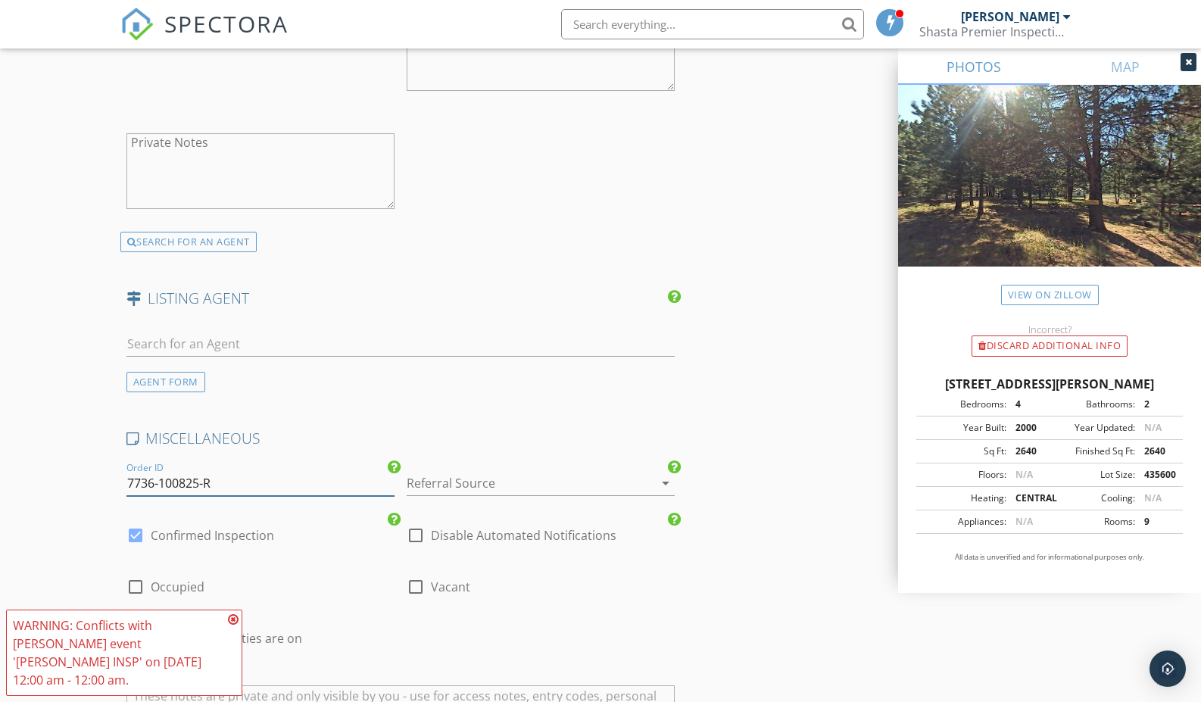
type input "7736-100825-R"
click at [460, 487] on div at bounding box center [520, 483] width 226 height 24
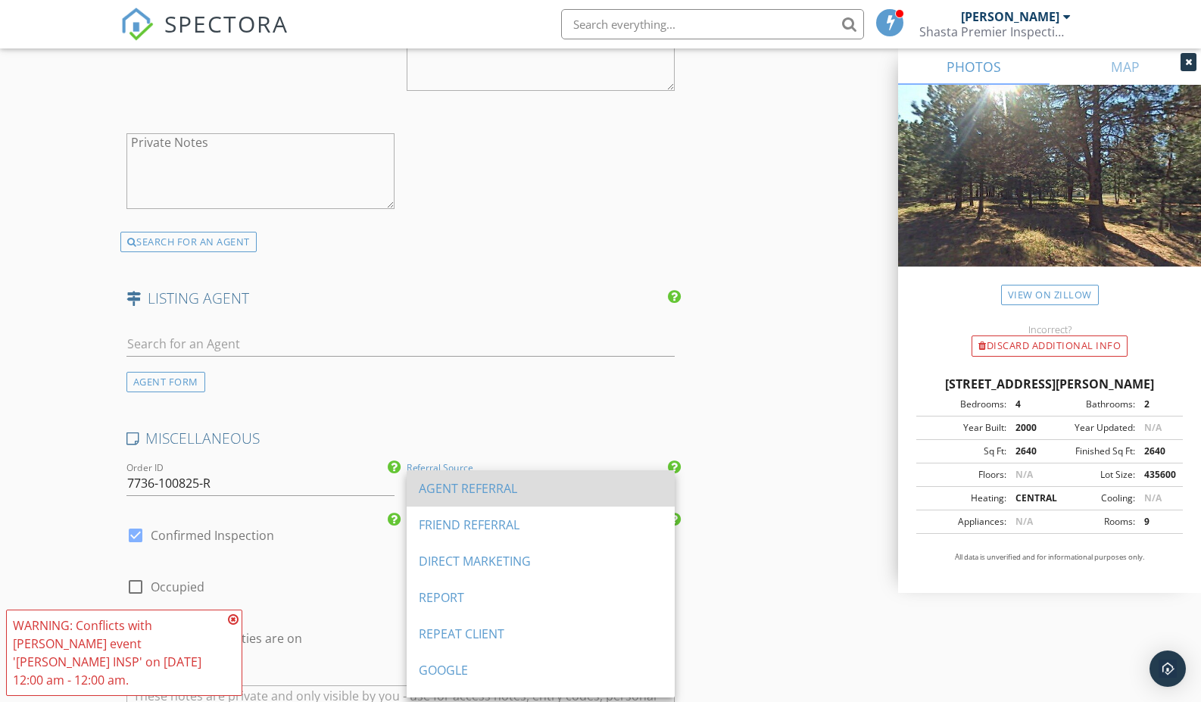
click at [476, 495] on div "AGENT REFERRAL" at bounding box center [541, 488] width 244 height 18
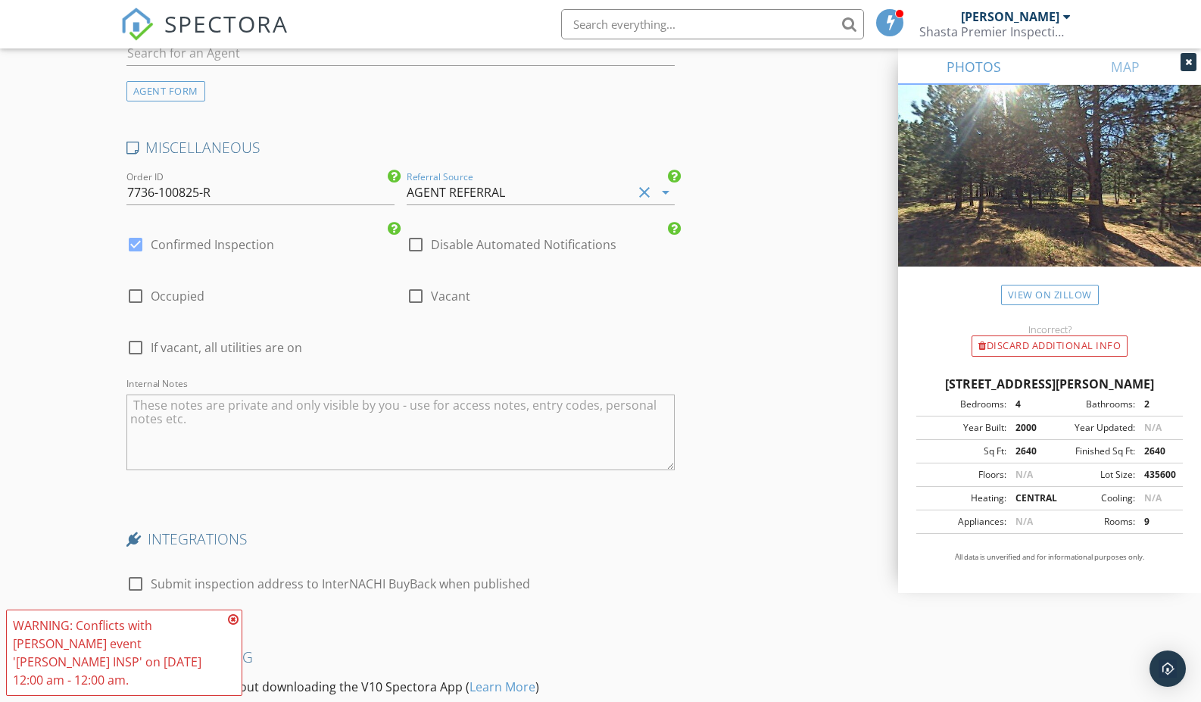
scroll to position [2772, 0]
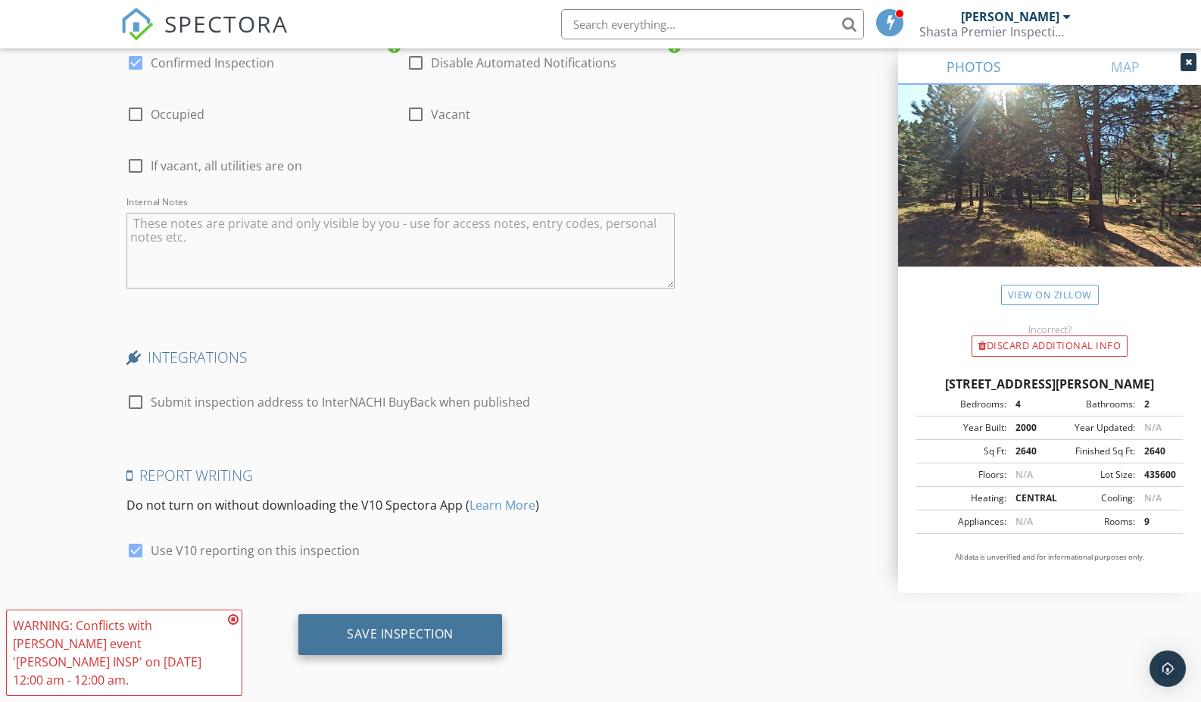
click at [414, 632] on div "Save Inspection" at bounding box center [400, 633] width 107 height 15
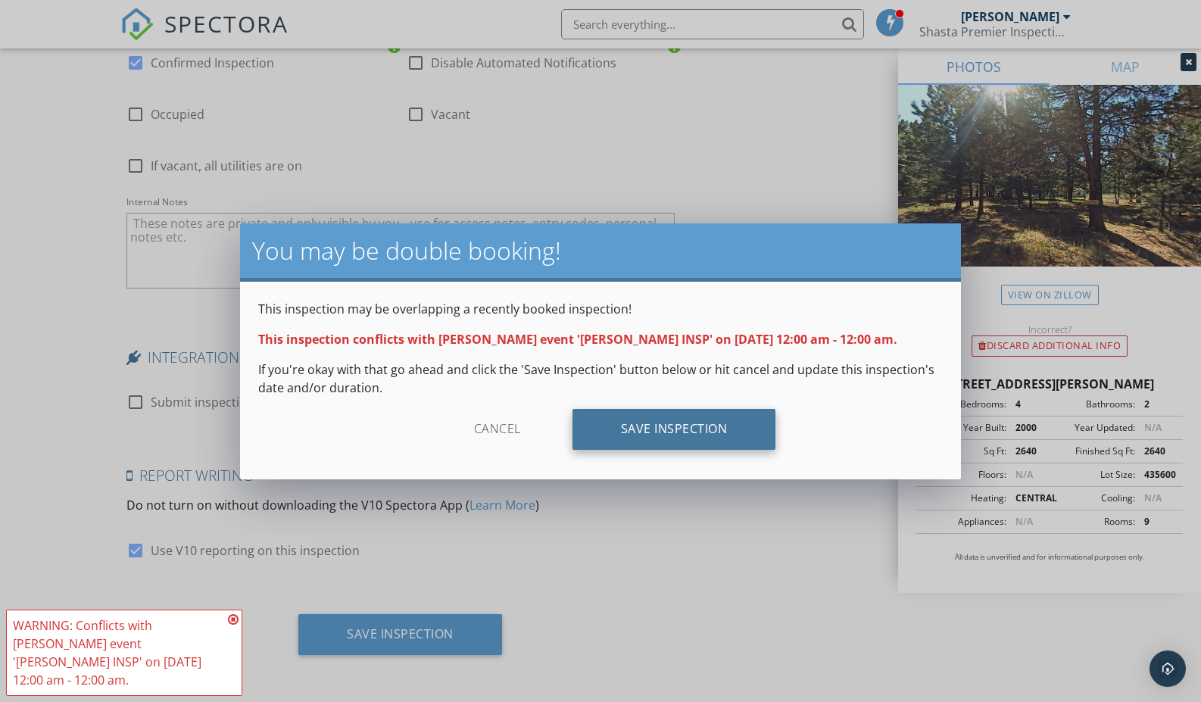
click at [689, 439] on div "Save Inspection" at bounding box center [675, 429] width 204 height 41
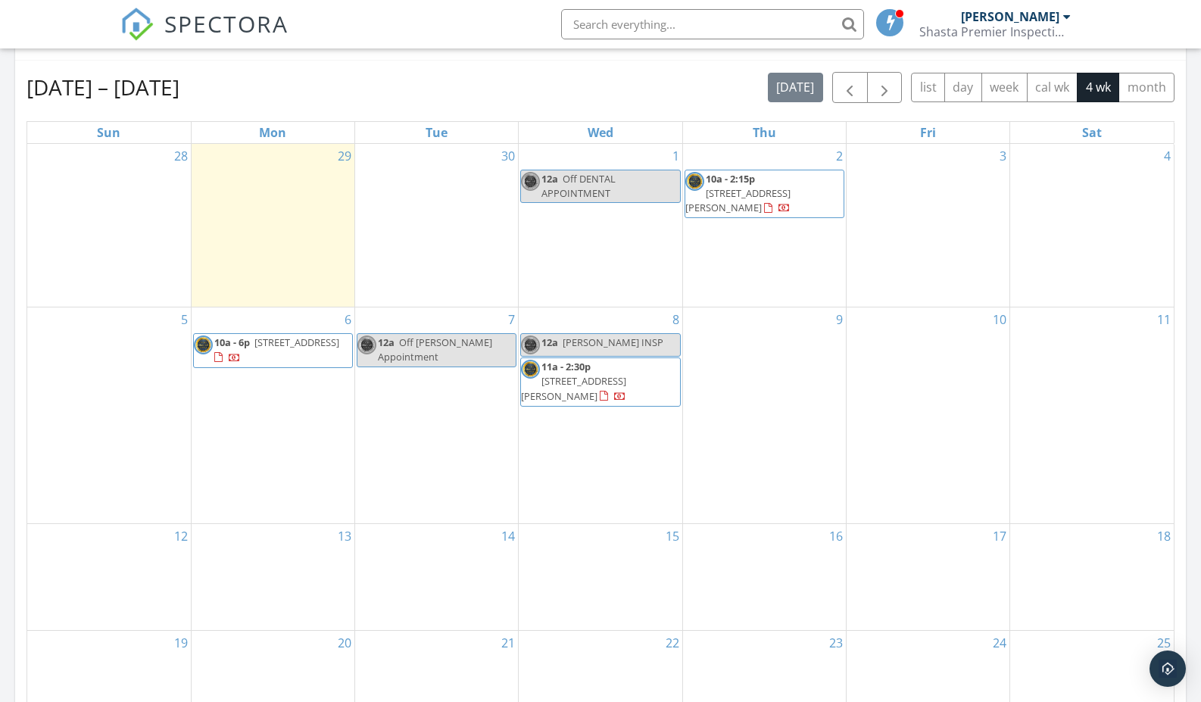
scroll to position [656, 0]
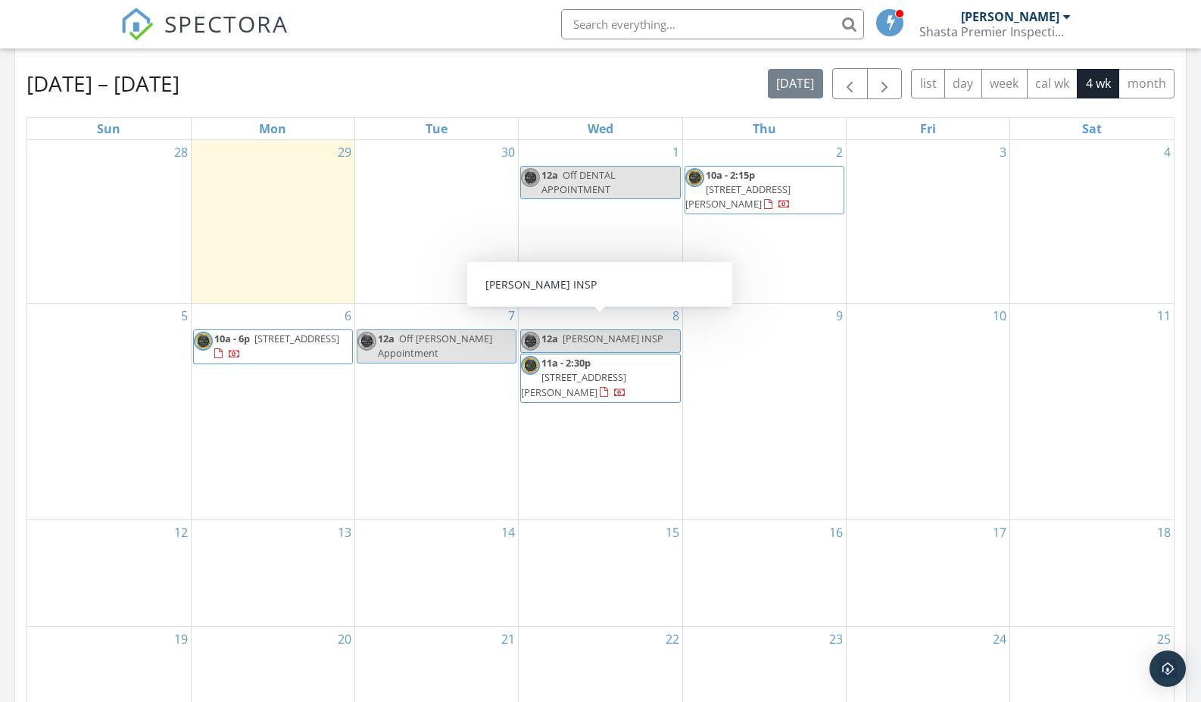
click at [629, 329] on link "12a DORRIS INSP" at bounding box center [600, 340] width 160 height 23
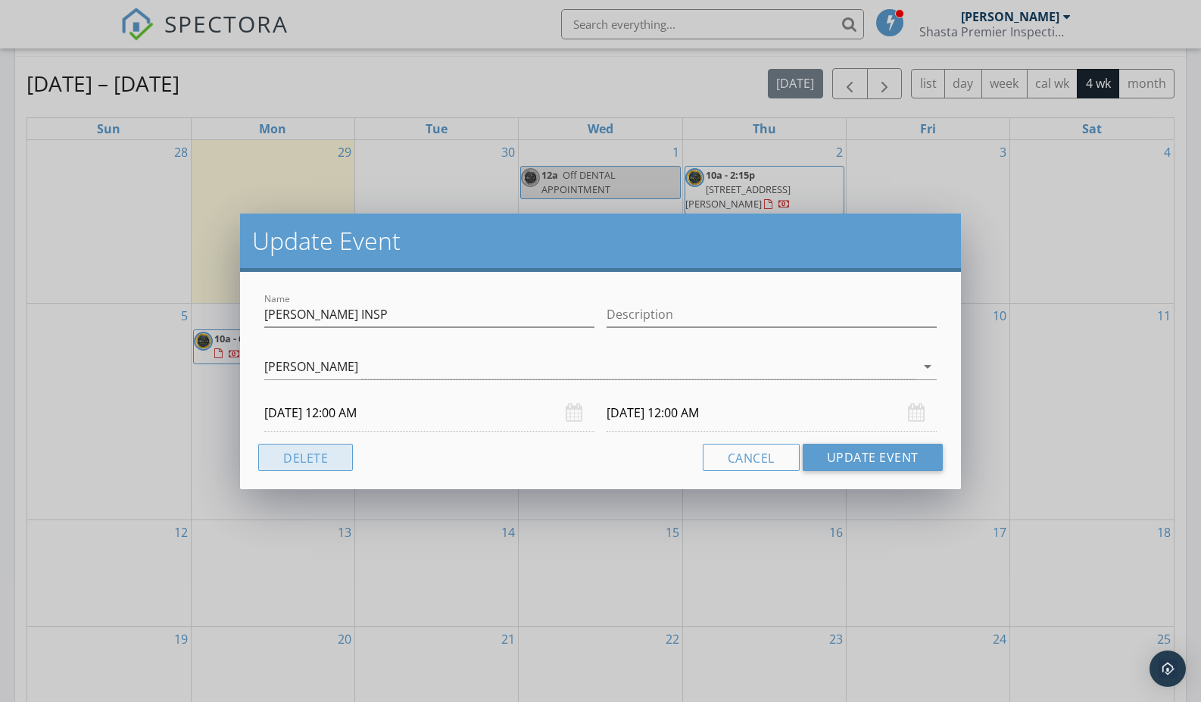
click at [295, 448] on button "Delete" at bounding box center [305, 457] width 95 height 27
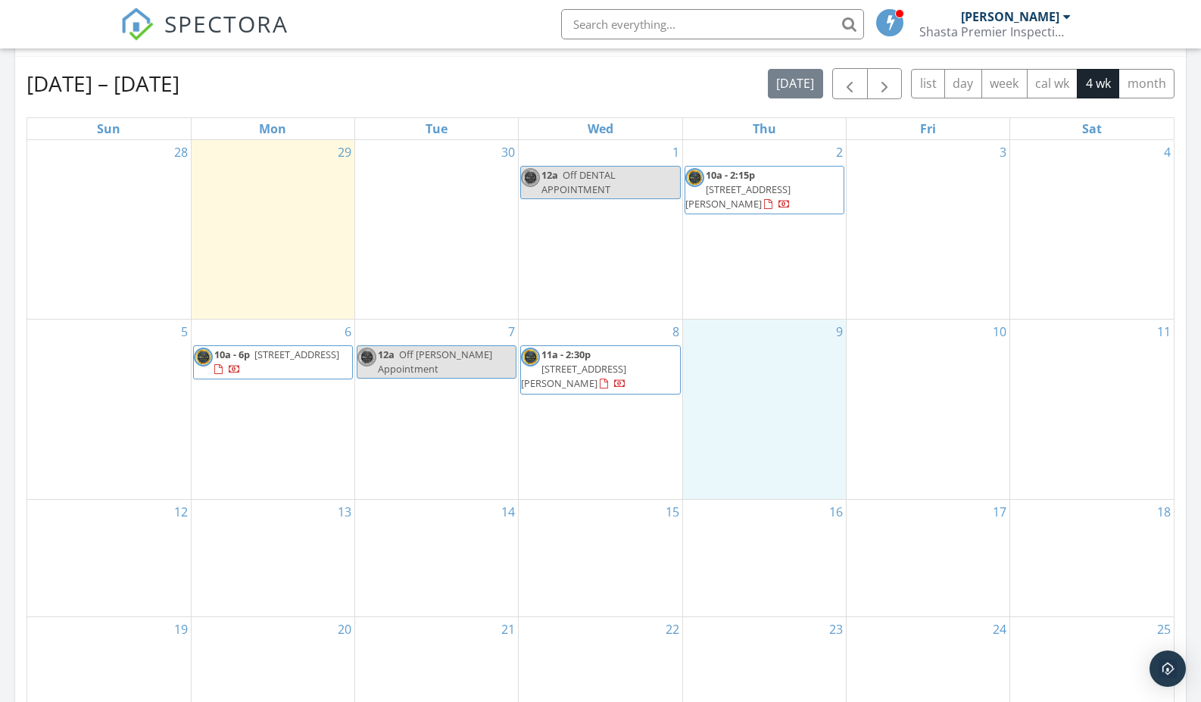
click at [768, 345] on div "9" at bounding box center [764, 409] width 163 height 179
click at [763, 285] on link "Inspection" at bounding box center [762, 282] width 78 height 24
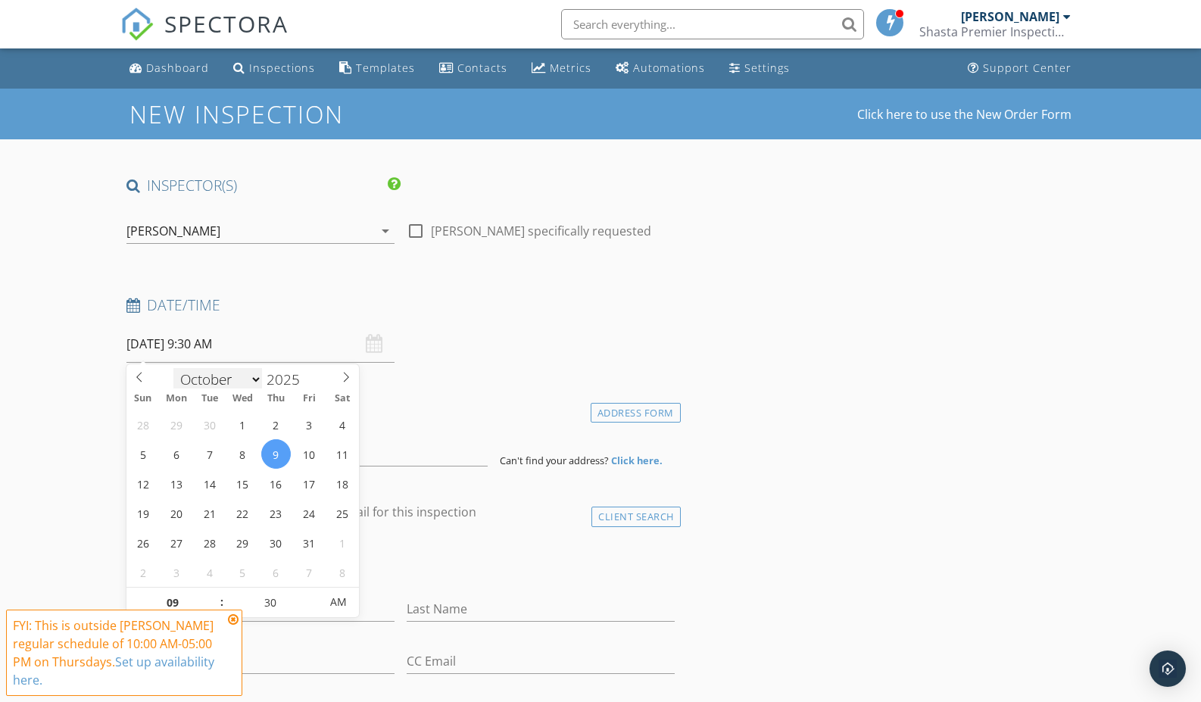
drag, startPoint x: 241, startPoint y: 341, endPoint x: 229, endPoint y: 371, distance: 32.4
click at [241, 341] on input "10/09/2025 9:30 AM" at bounding box center [260, 344] width 268 height 37
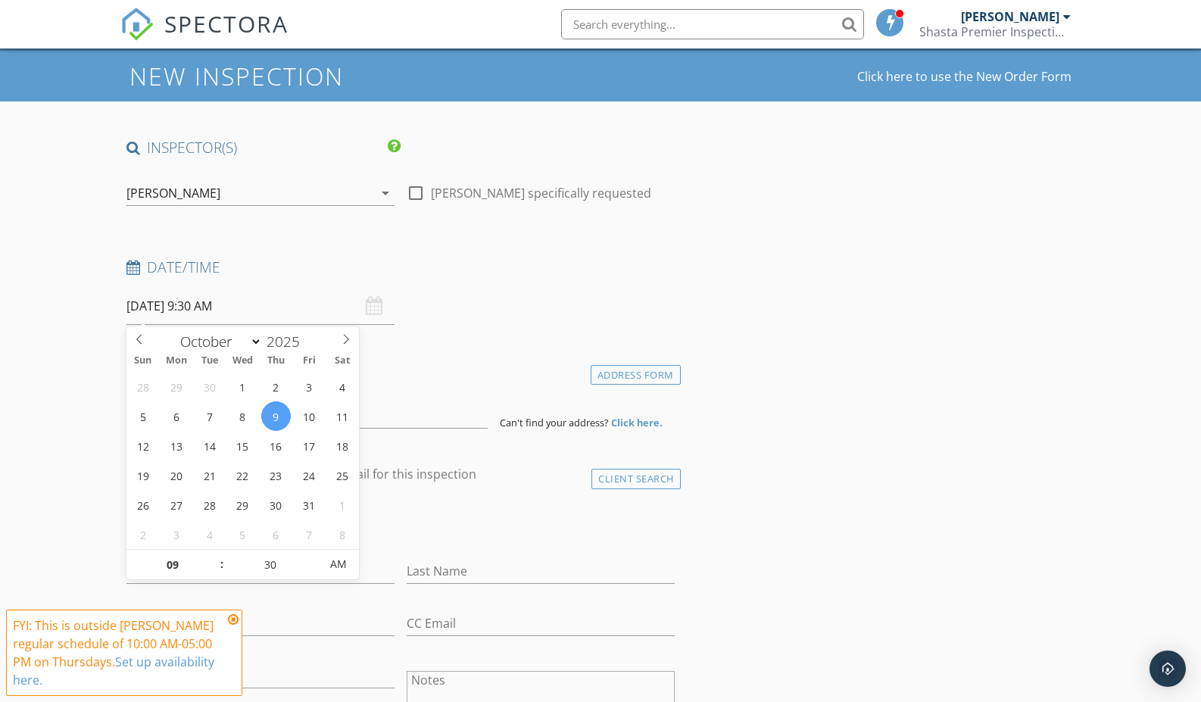
scroll to position [60, 0]
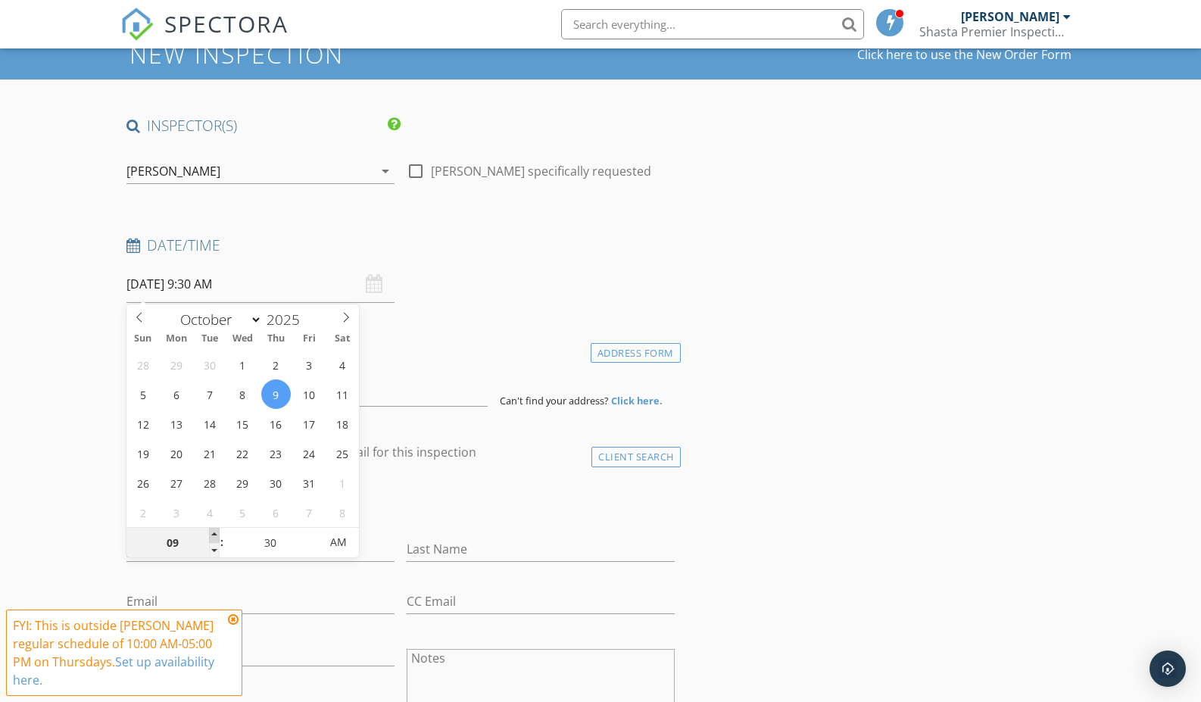
type input "10"
type input "10/09/2025 10:30 AM"
click at [218, 532] on span at bounding box center [214, 535] width 11 height 15
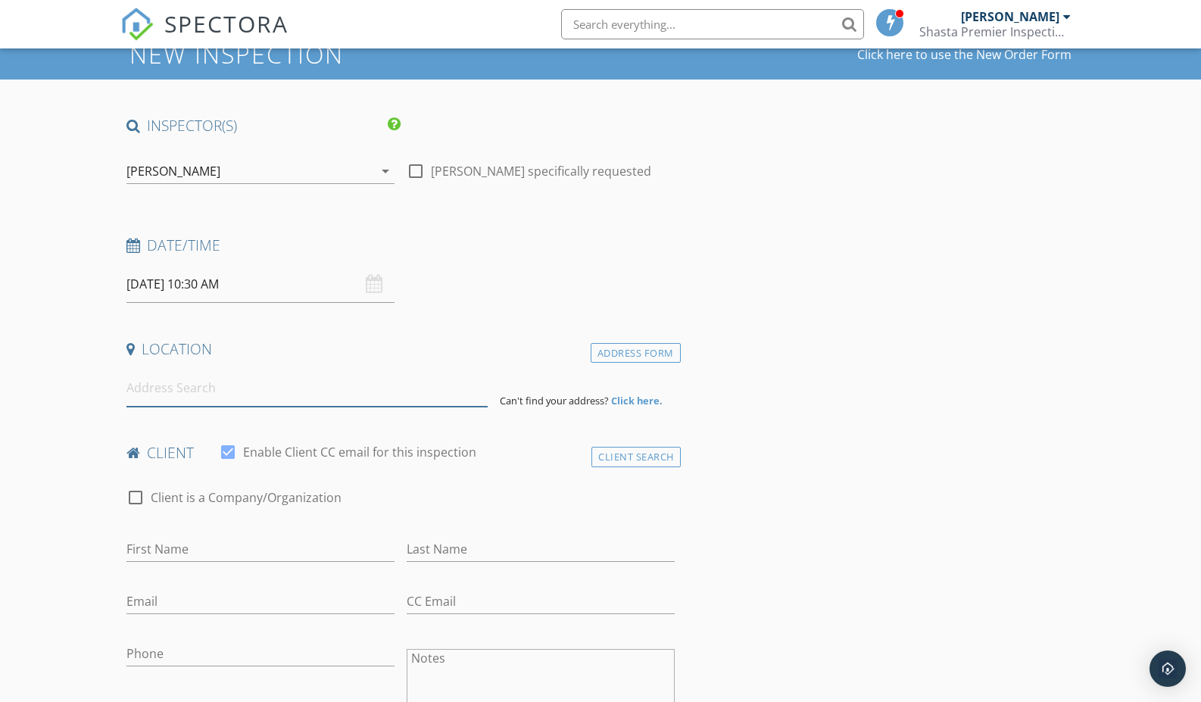
click at [142, 390] on input at bounding box center [306, 388] width 361 height 37
type input "520 N Main St, Yreka, CA, USA"
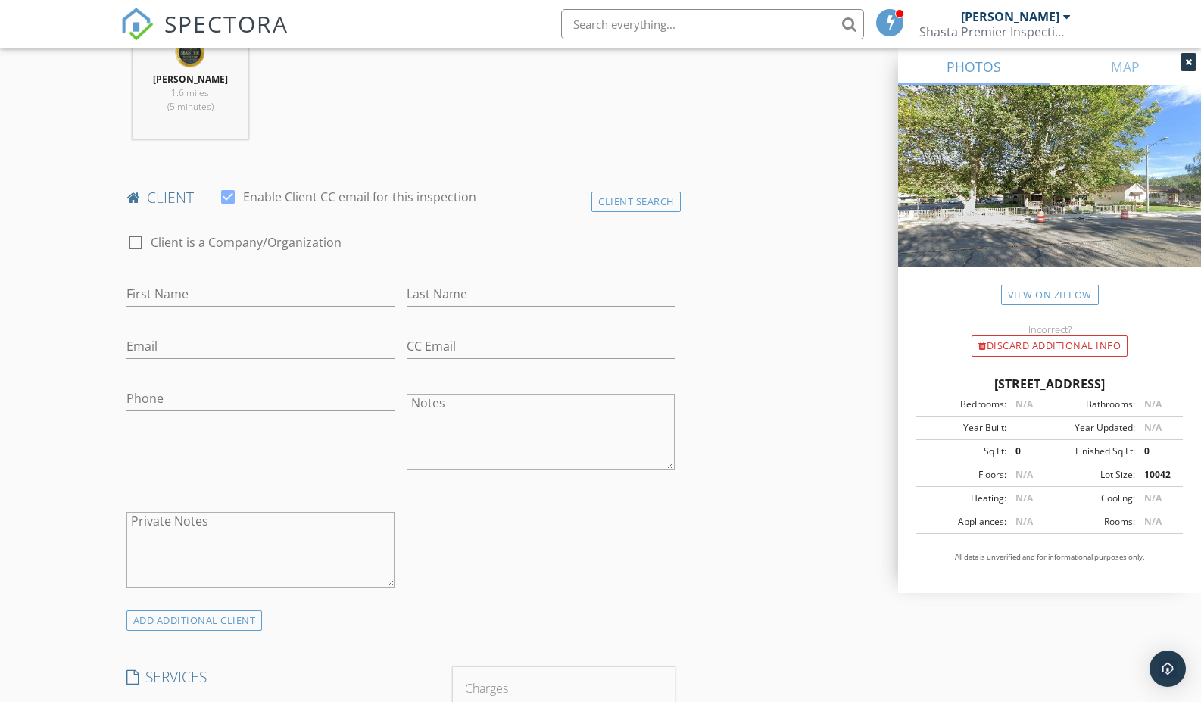
scroll to position [626, 0]
click at [185, 294] on input "First Name" at bounding box center [260, 293] width 268 height 25
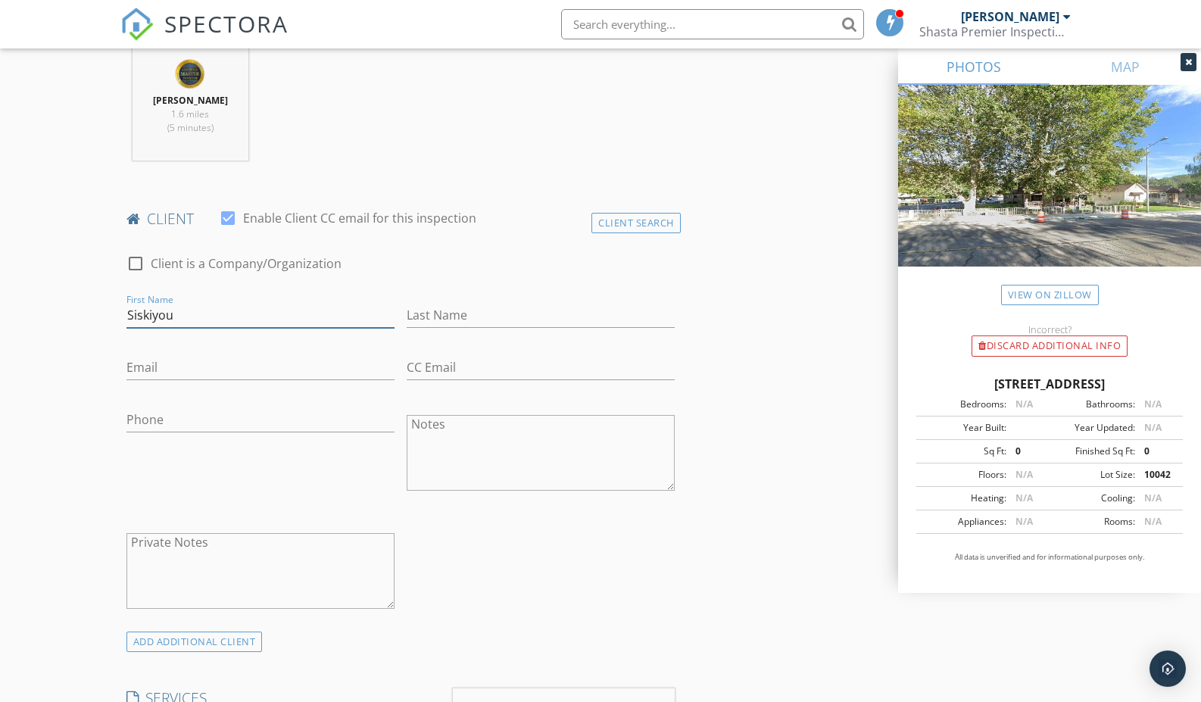
scroll to position [582, 0]
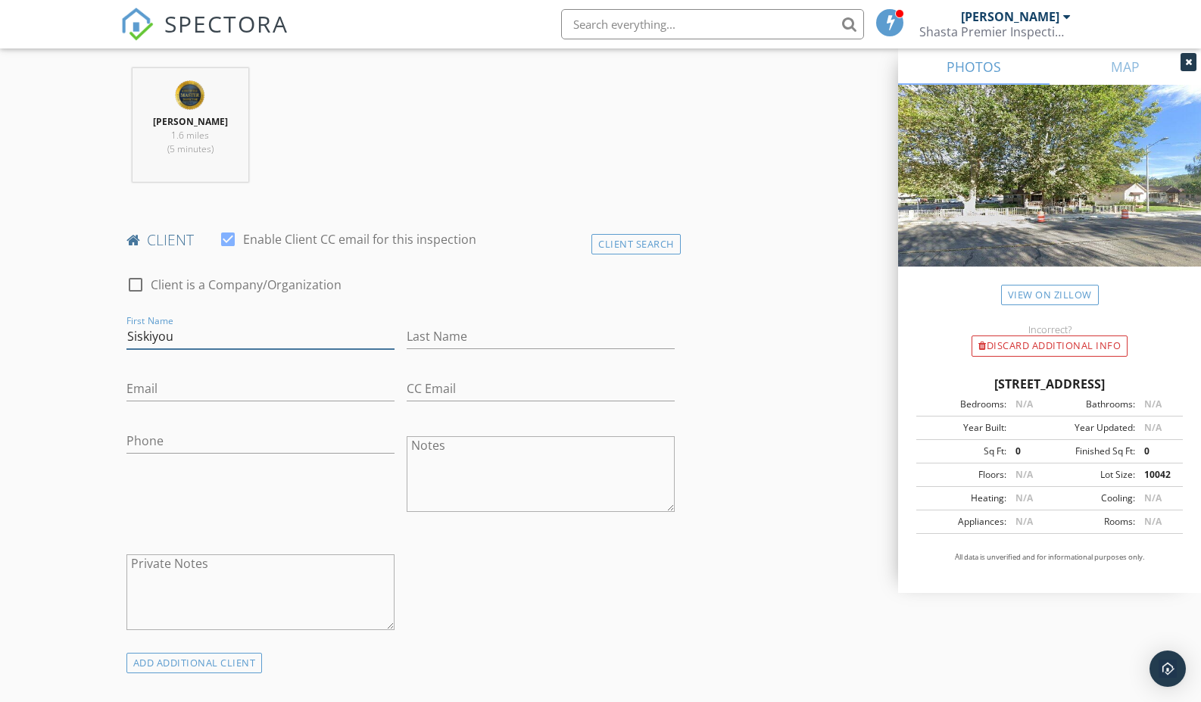
type input "Siskiyou"
click at [133, 288] on div at bounding box center [136, 285] width 26 height 26
checkbox input "true"
click at [184, 336] on input "Siskiyou" at bounding box center [400, 336] width 548 height 25
paste input "Sarah Evans"
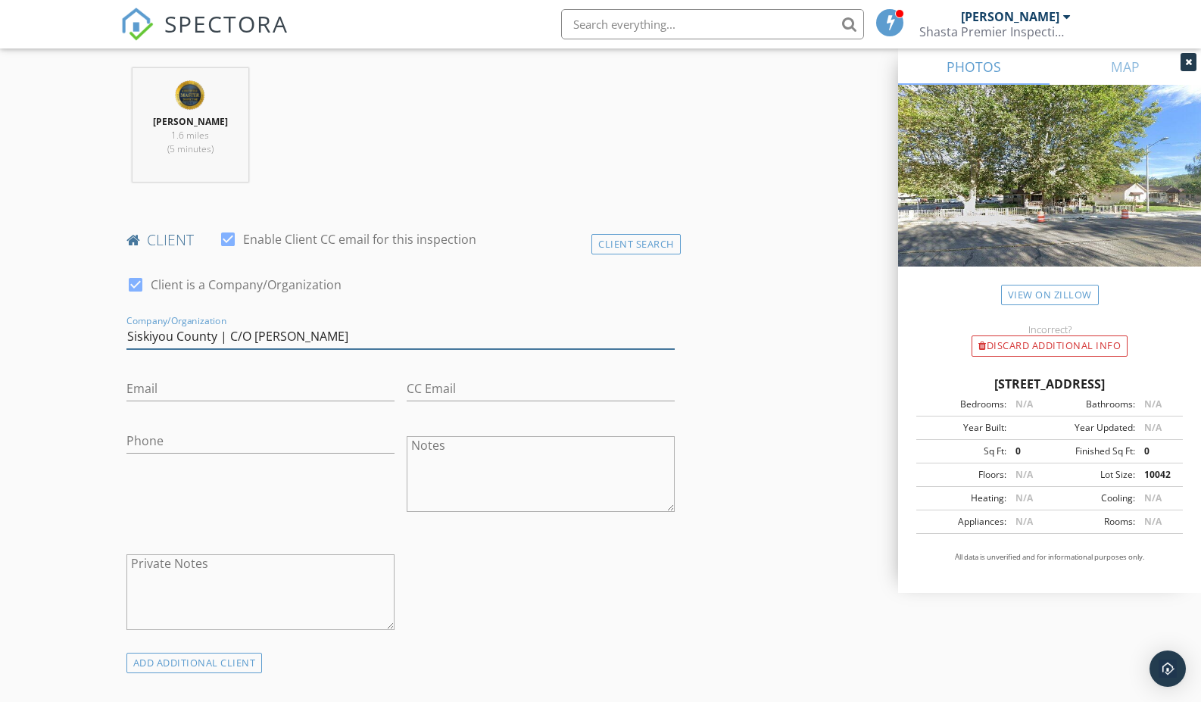
type input "Siskiyou County | C/O Sarah Evans"
click at [274, 389] on input "Email" at bounding box center [260, 388] width 268 height 25
paste input "soevans@co.siskiyou.ca.us"
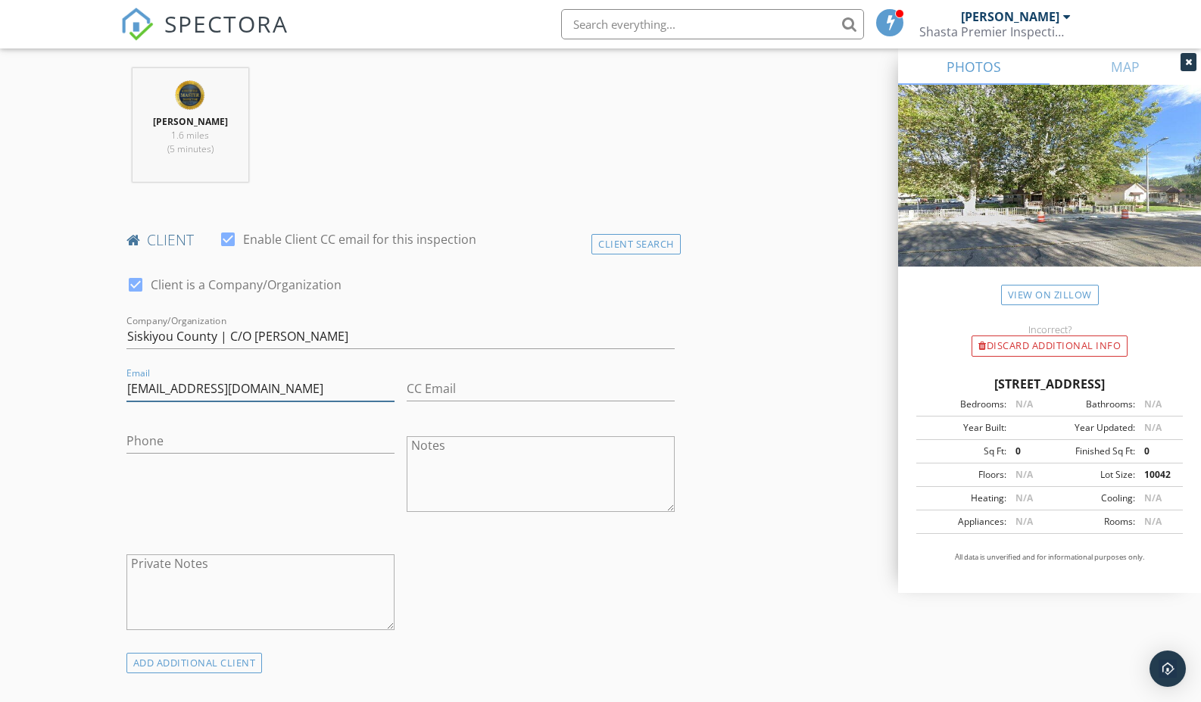
type input "soevans@co.siskiyou.ca.us"
click at [161, 441] on input "Phone" at bounding box center [260, 441] width 268 height 25
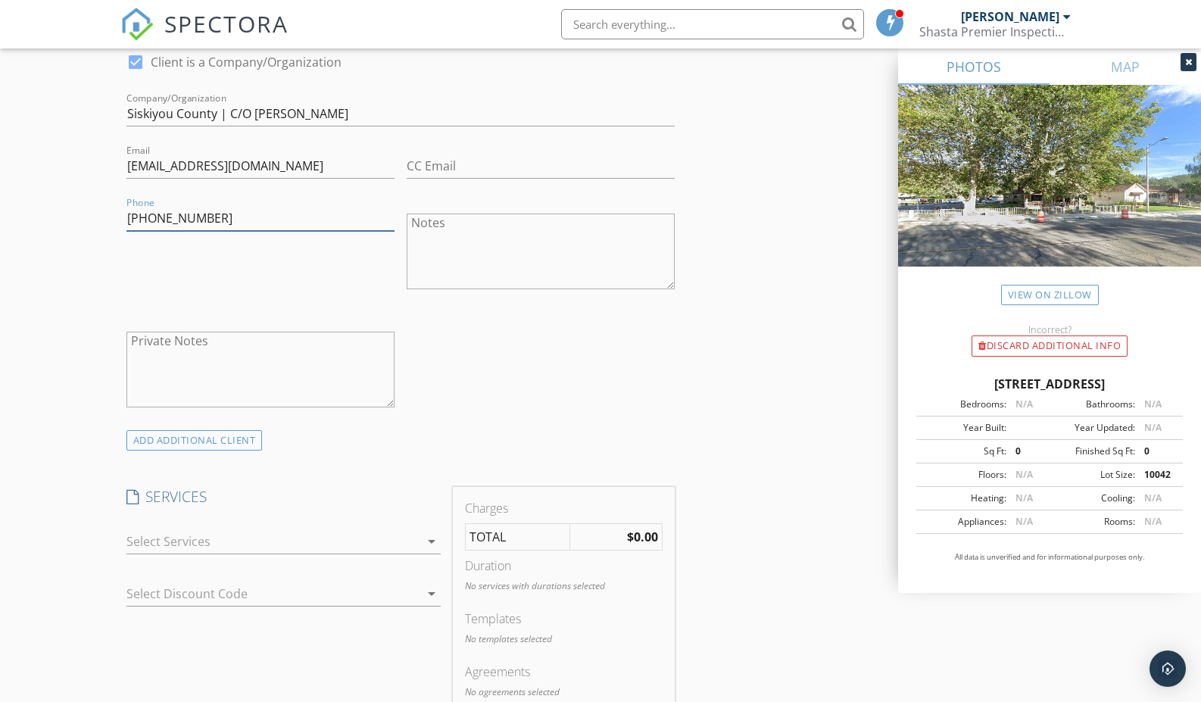
scroll to position [826, 0]
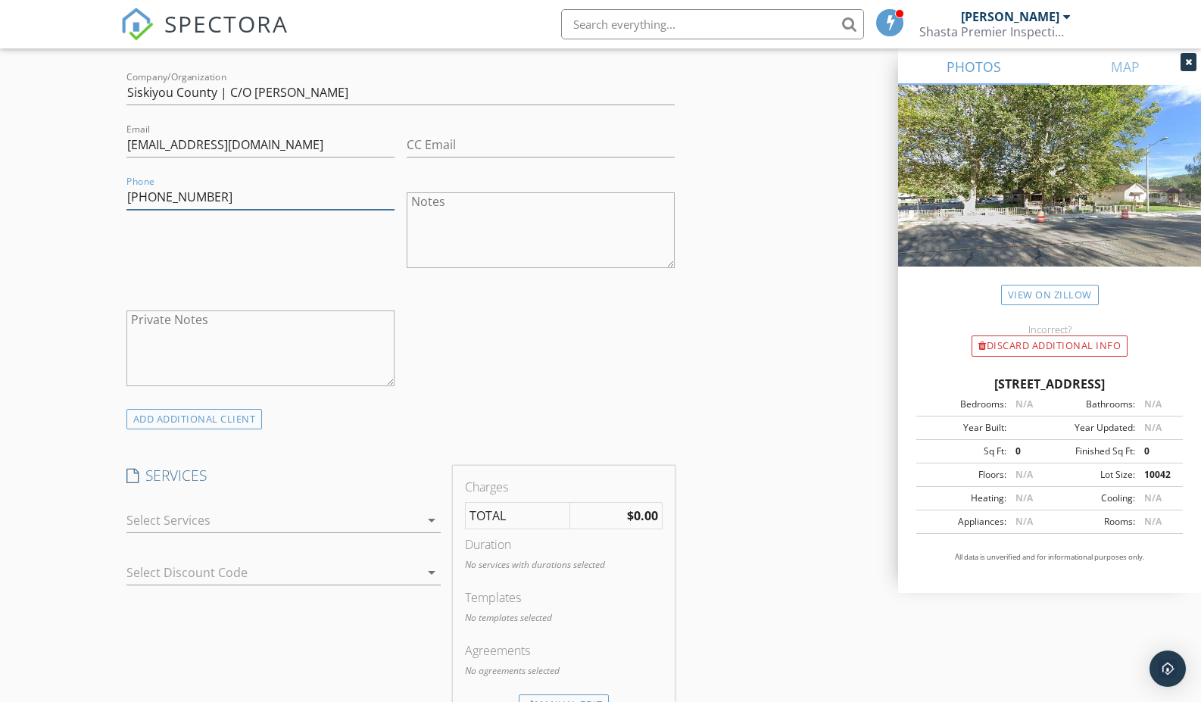
type input "530-598-3540"
click at [276, 527] on div at bounding box center [273, 520] width 294 height 24
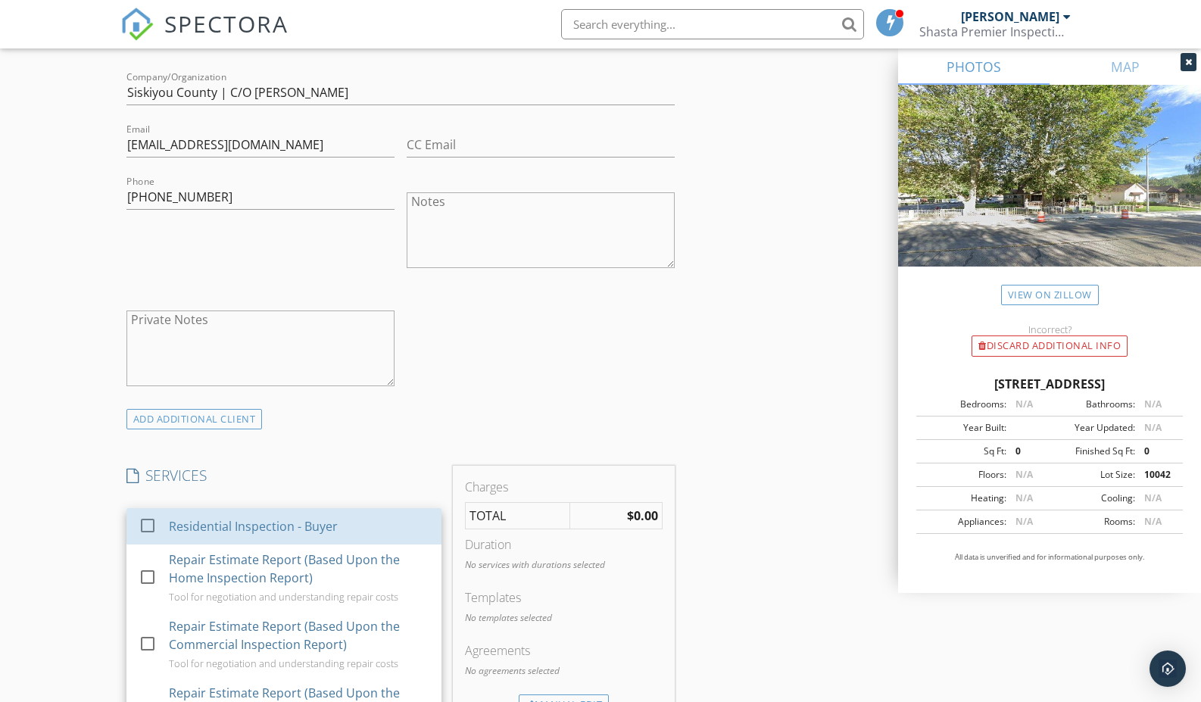
click at [276, 527] on div "Residential Inspection - Buyer" at bounding box center [253, 526] width 169 height 18
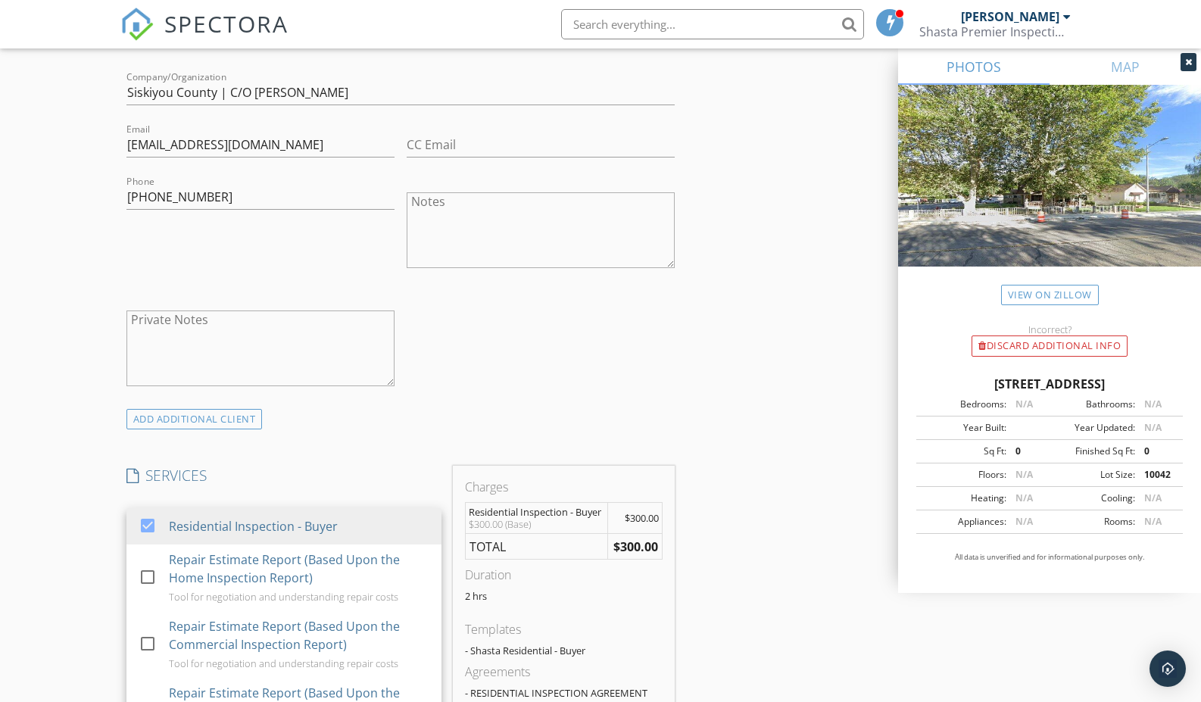
click at [85, 519] on div "New Inspection Click here to use the New Order Form INSPECTOR(S) check_box Mich…" at bounding box center [600, 681] width 1201 height 2839
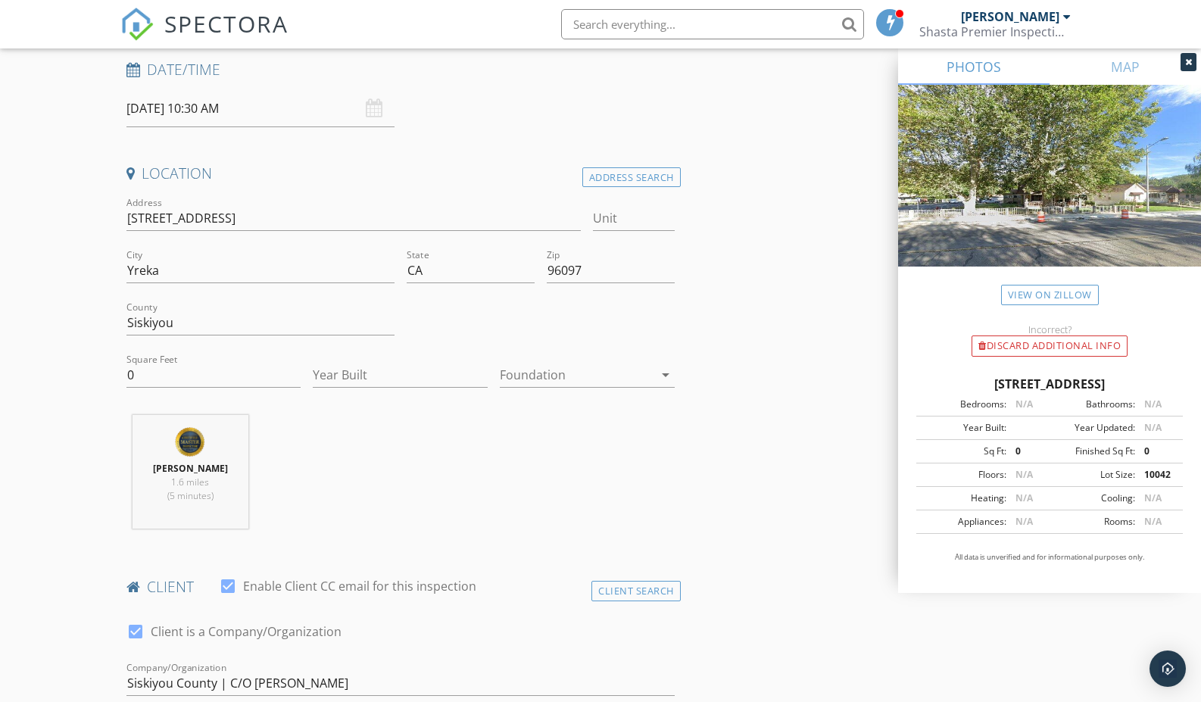
scroll to position [154, 0]
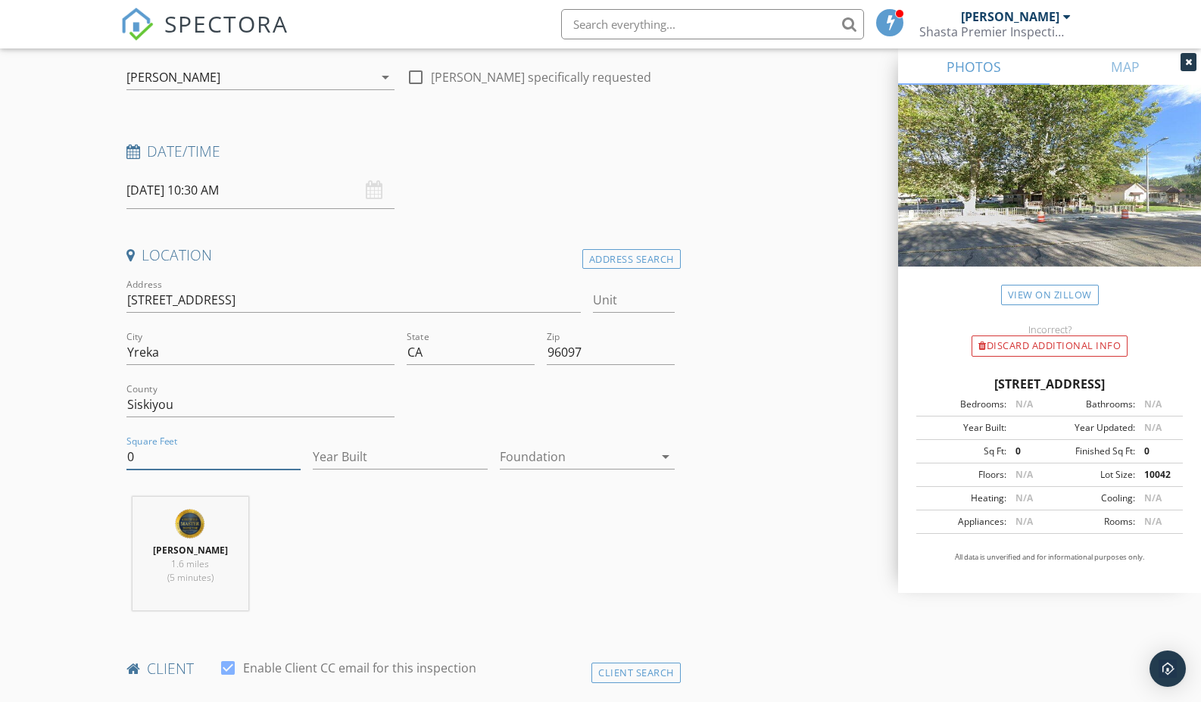
drag, startPoint x: 161, startPoint y: 460, endPoint x: 110, endPoint y: 454, distance: 51.9
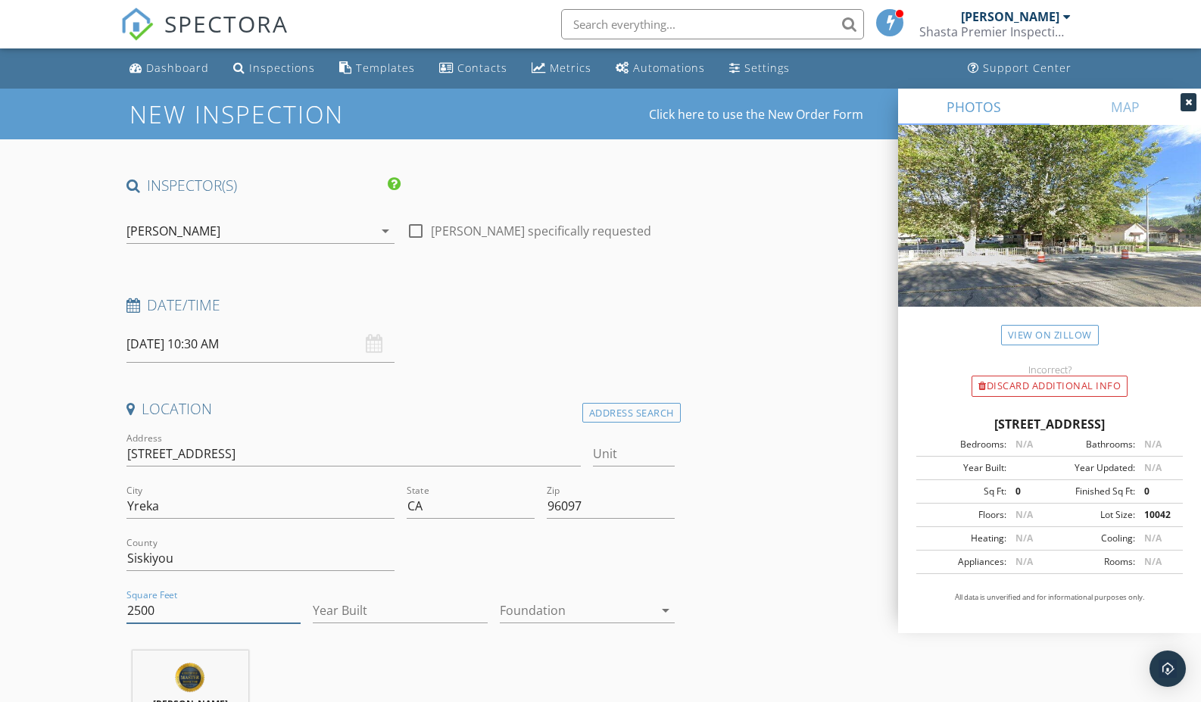
type input "2500"
click at [410, 598] on input "Year Built" at bounding box center [400, 610] width 175 height 25
type input "1950"
click at [551, 607] on div at bounding box center [577, 610] width 154 height 24
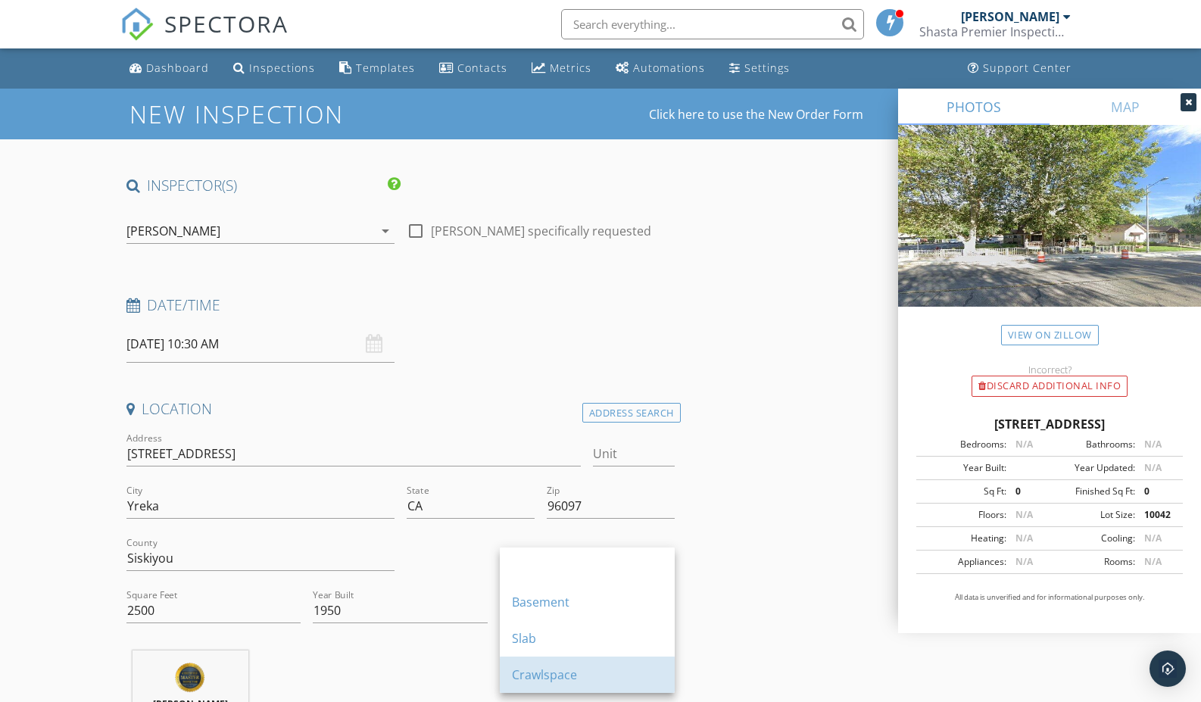
drag, startPoint x: 559, startPoint y: 667, endPoint x: 507, endPoint y: 641, distance: 58.6
click at [559, 667] on div "Crawlspace" at bounding box center [587, 675] width 151 height 18
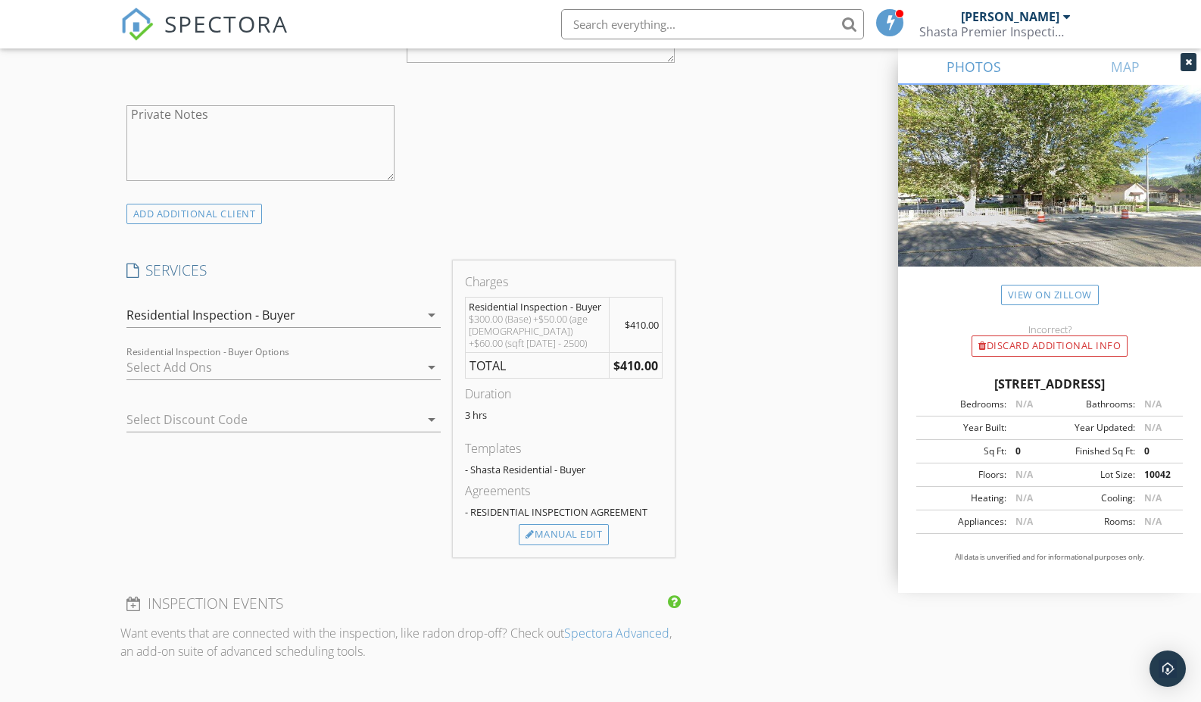
scroll to position [1044, 0]
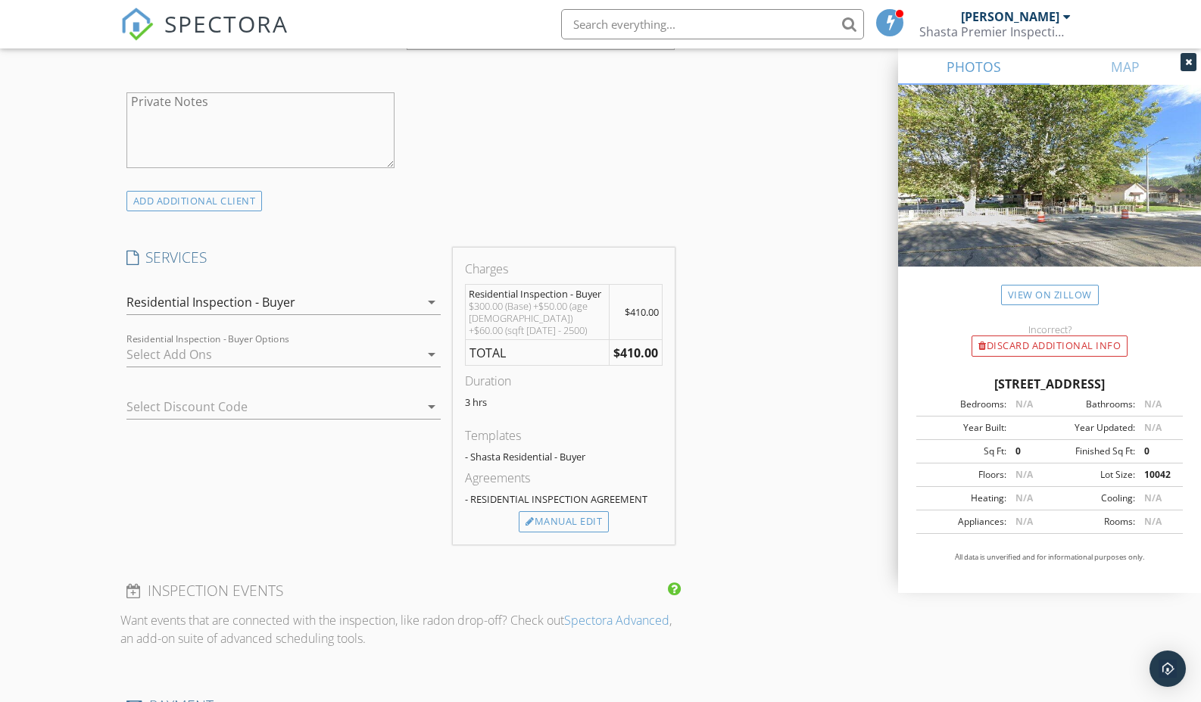
click at [275, 352] on div at bounding box center [273, 354] width 294 height 24
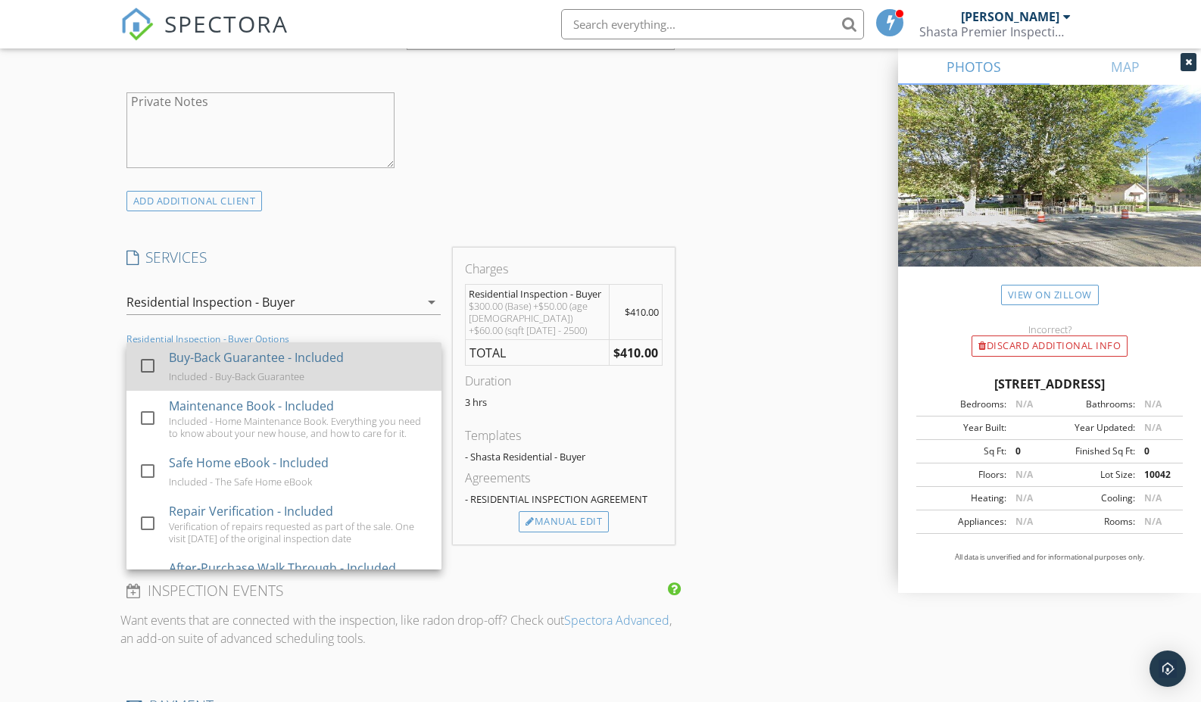
click at [245, 370] on div "Included - Buy-Back Guarantee" at bounding box center [237, 376] width 136 height 12
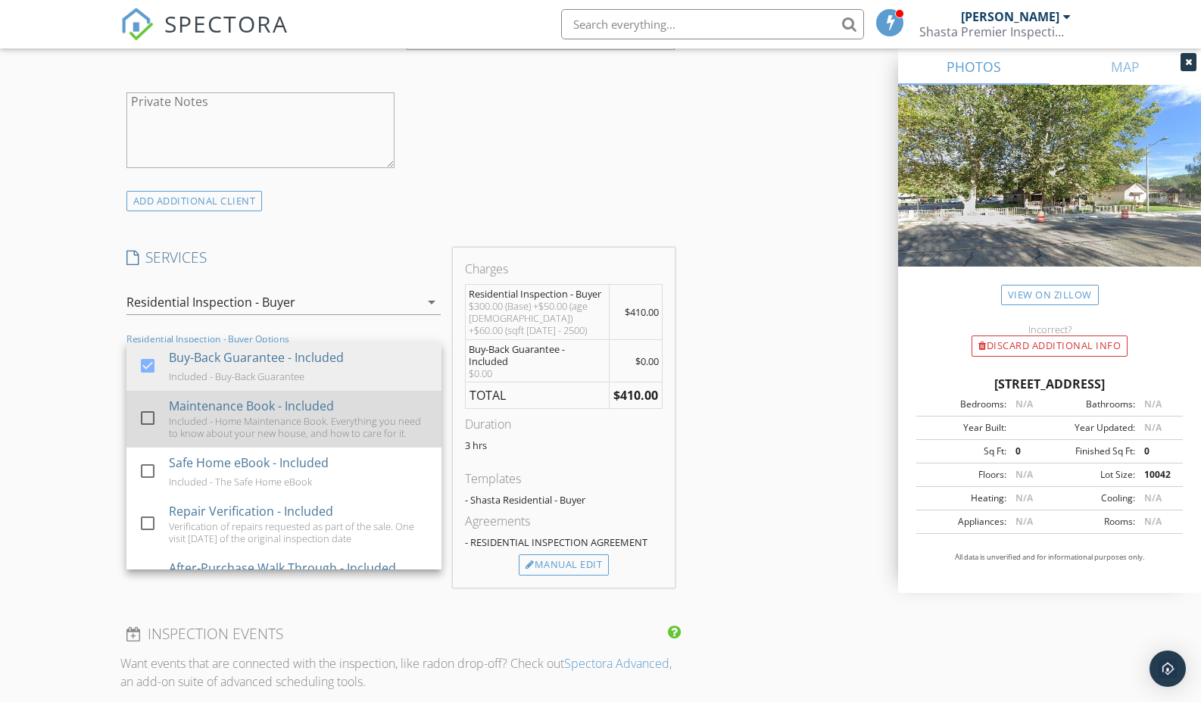
click at [245, 408] on div "Maintenance Book - Included" at bounding box center [251, 406] width 165 height 18
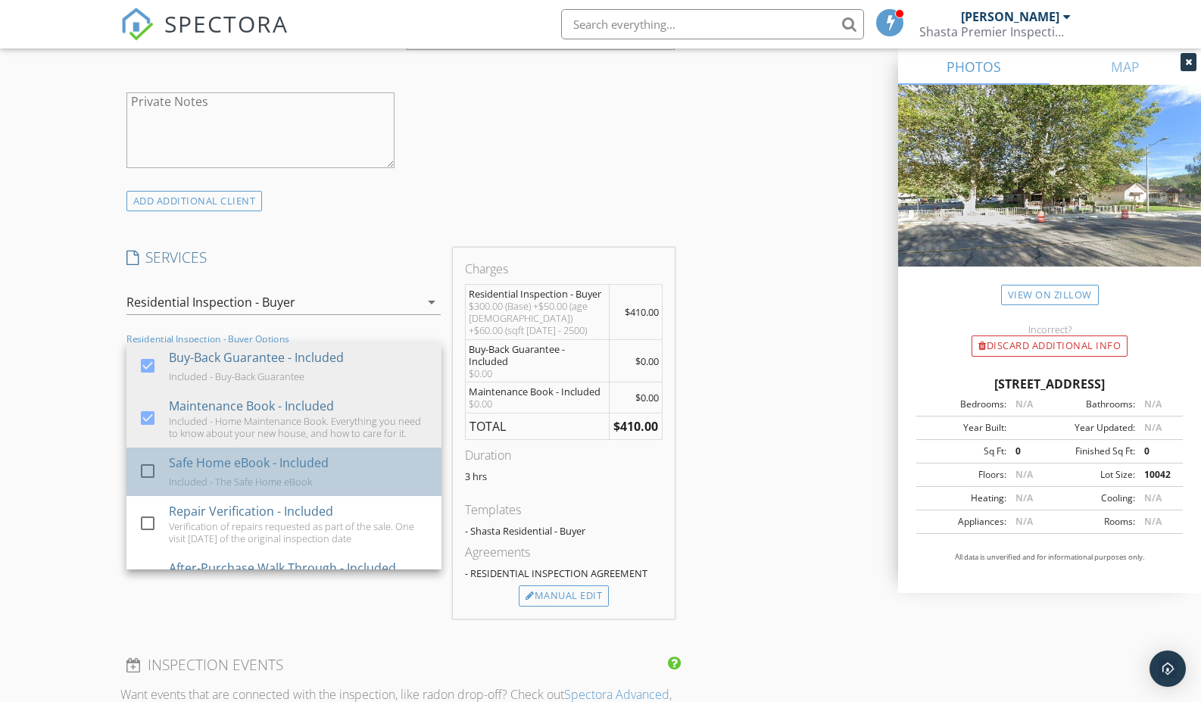
drag, startPoint x: 246, startPoint y: 457, endPoint x: 243, endPoint y: 492, distance: 34.2
click at [246, 457] on div "Safe Home eBook - Included" at bounding box center [249, 463] width 160 height 18
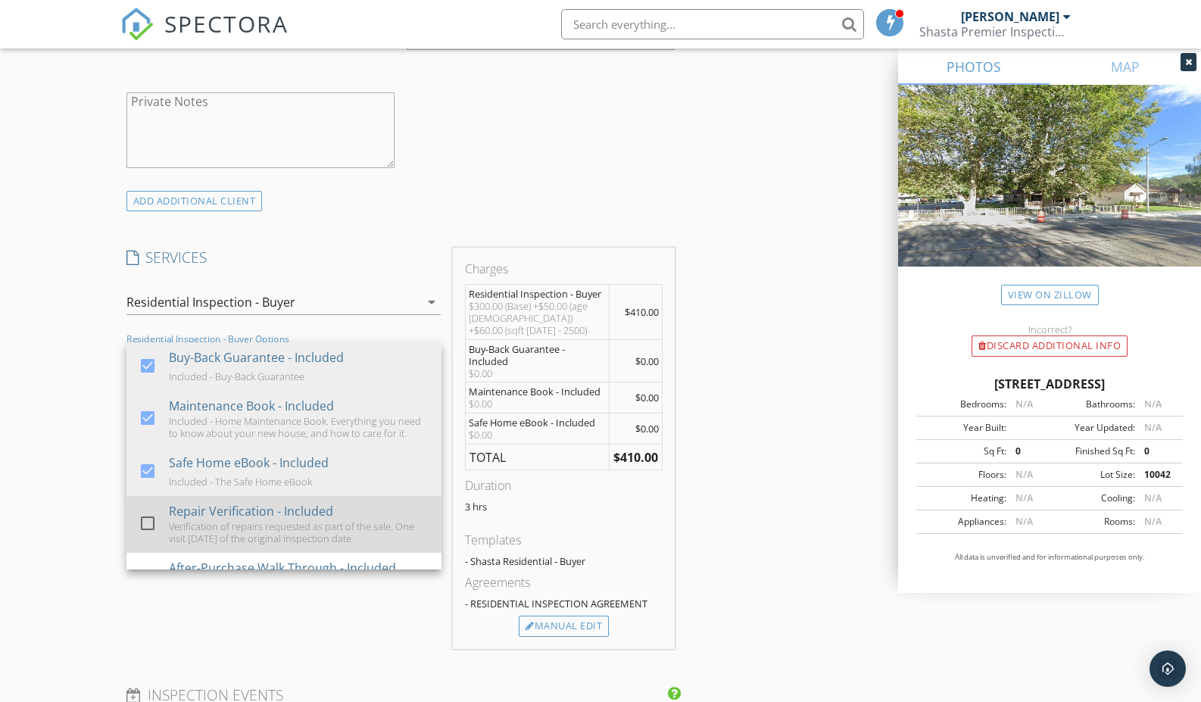
click at [238, 514] on div "Repair Verification - Included" at bounding box center [251, 511] width 164 height 18
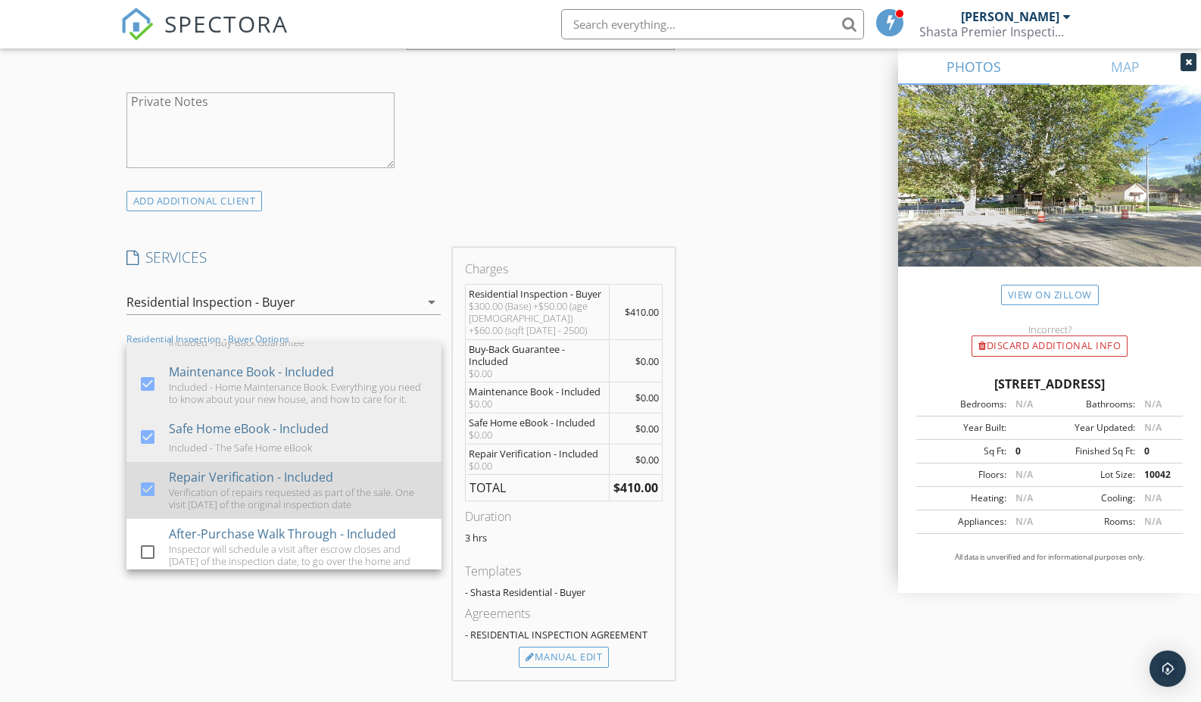
scroll to position [51, 0]
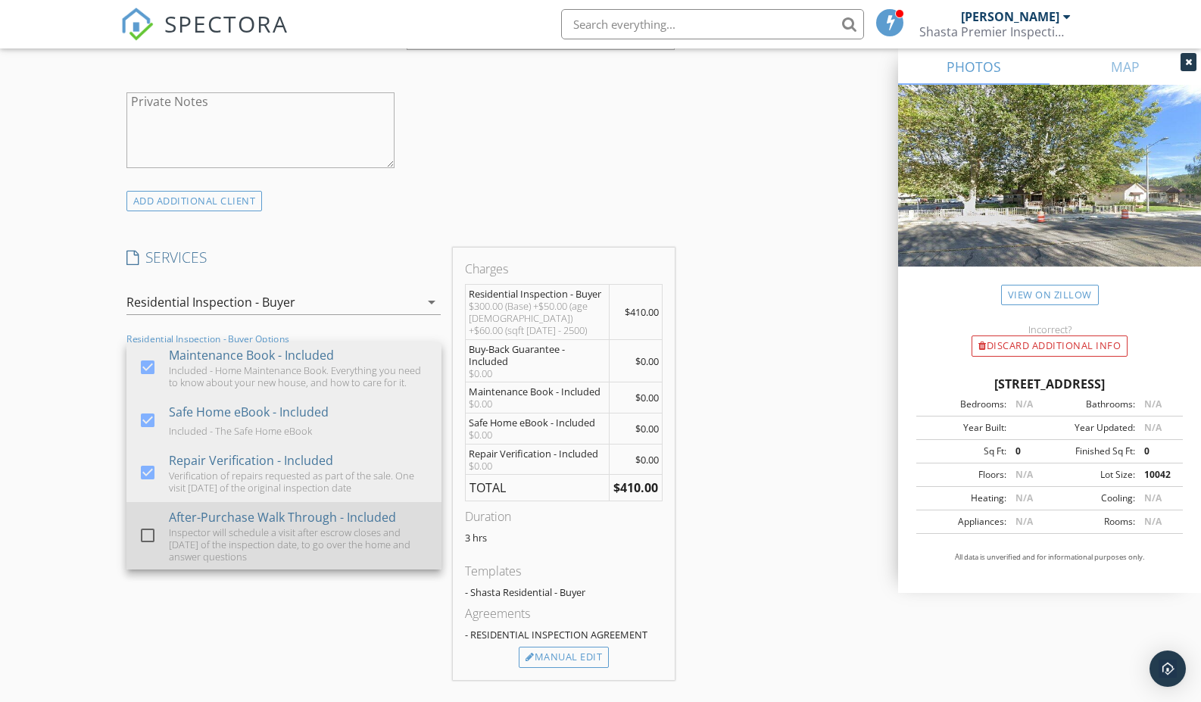
click at [304, 520] on div "After-Purchase Walk Through - Included" at bounding box center [282, 517] width 227 height 18
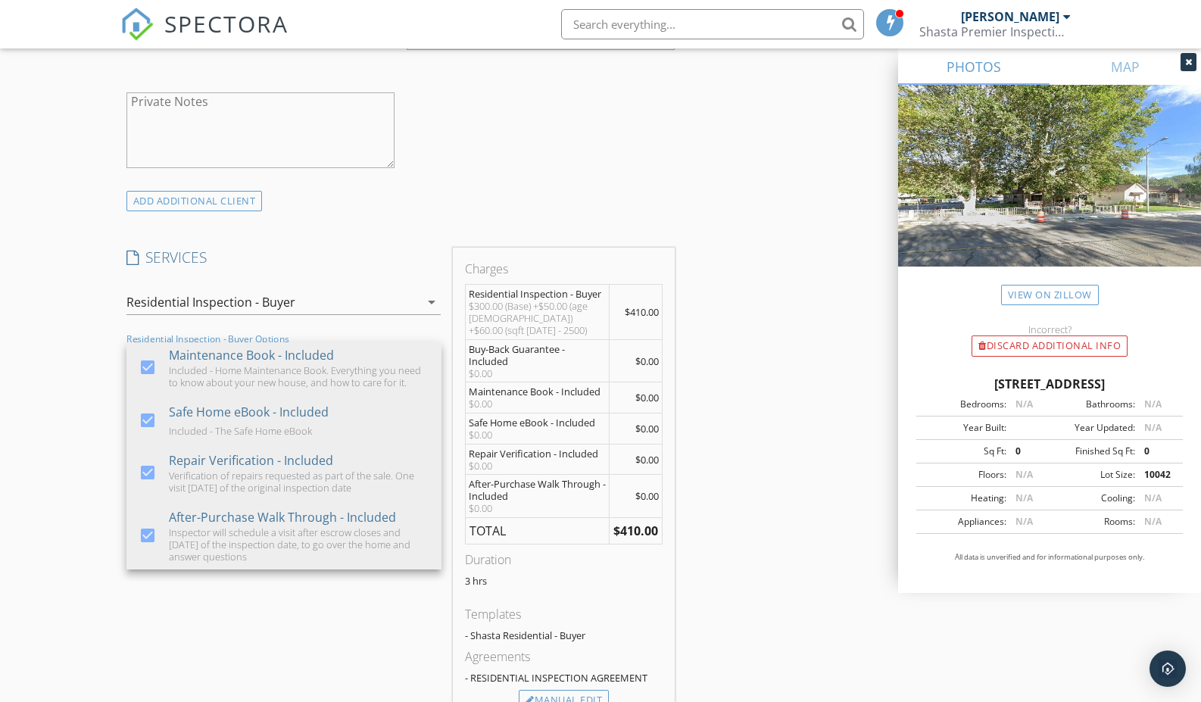
click at [69, 468] on div "New Inspection Click here to use the New Order Form INSPECTOR(S) check_box Mich…" at bounding box center [600, 565] width 1201 height 3042
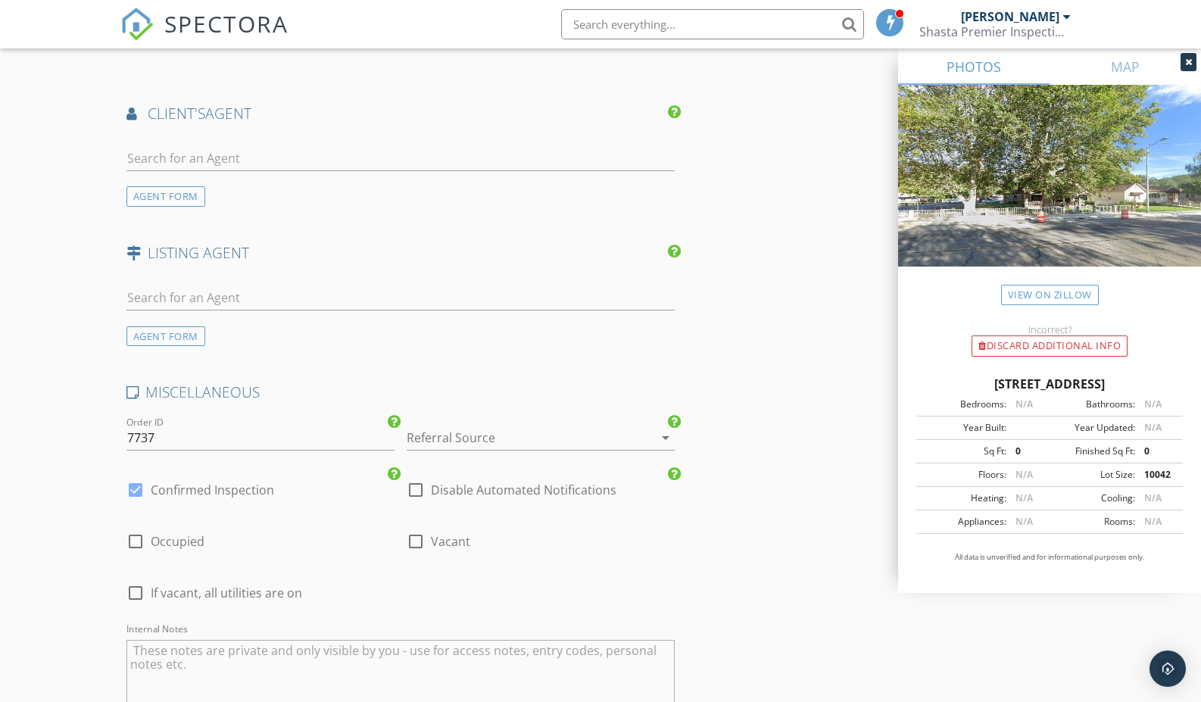
scroll to position [2001, 0]
drag, startPoint x: 172, startPoint y: 427, endPoint x: 114, endPoint y: 421, distance: 58.6
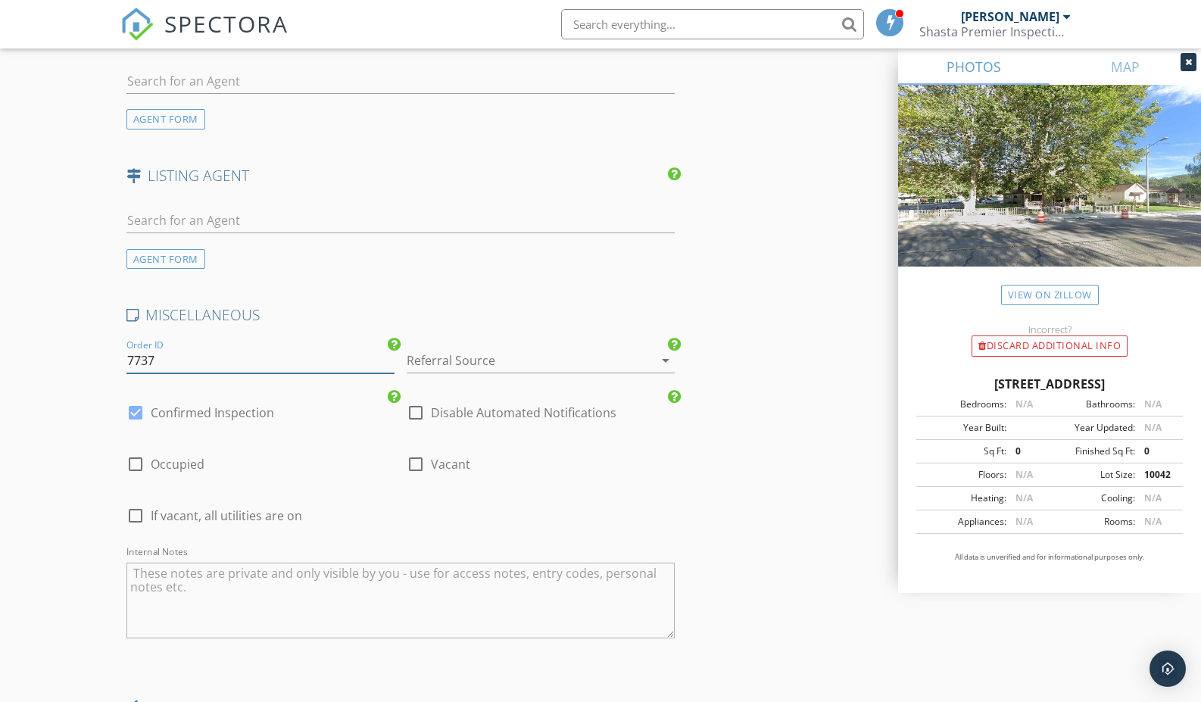
scroll to position [2084, 0]
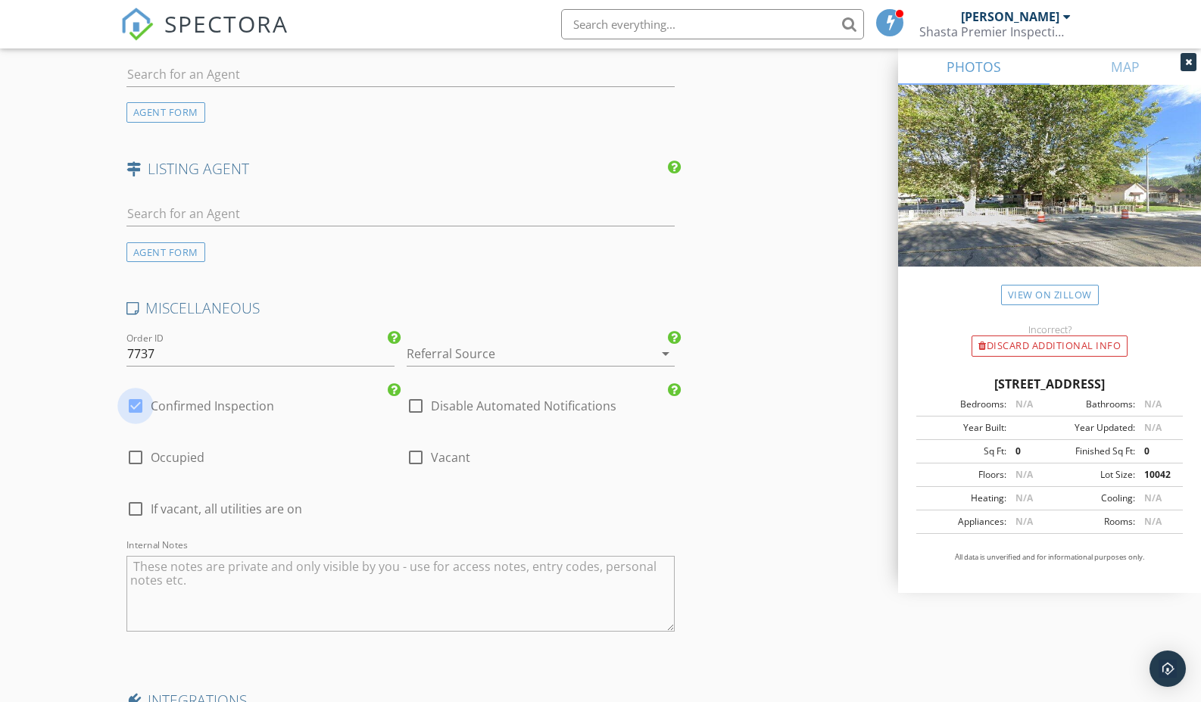
click at [138, 393] on div at bounding box center [136, 406] width 26 height 26
checkbox input "false"
checkbox input "true"
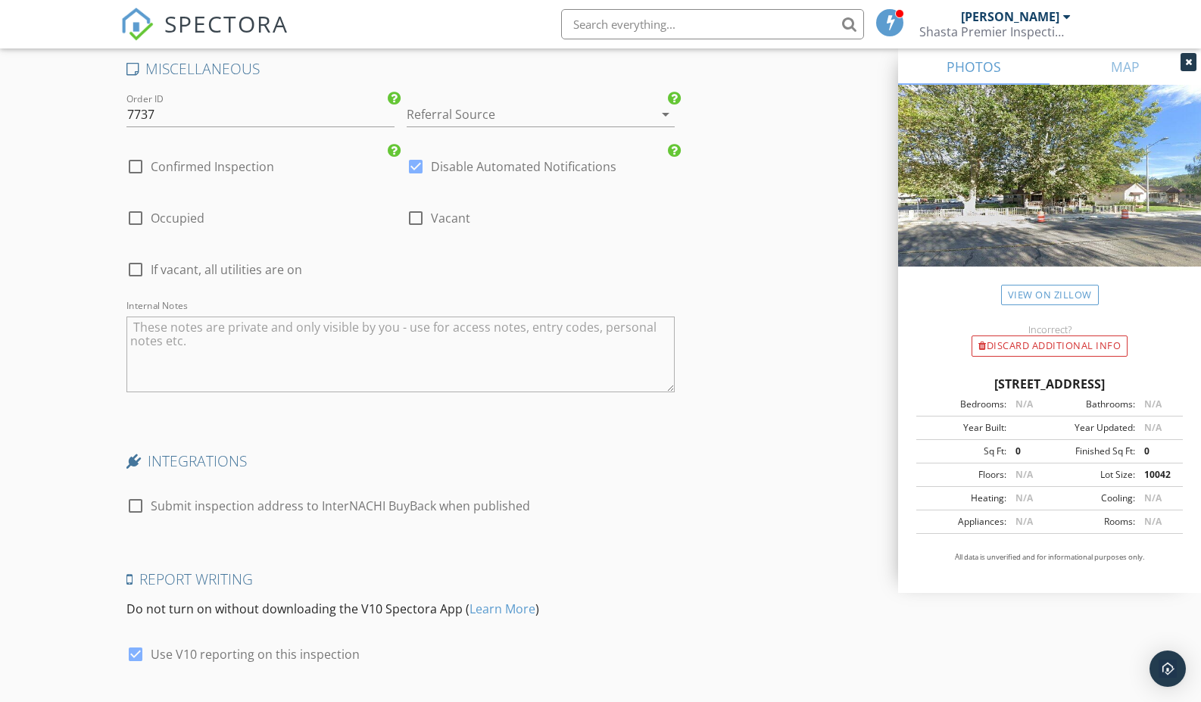
scroll to position [2416, 0]
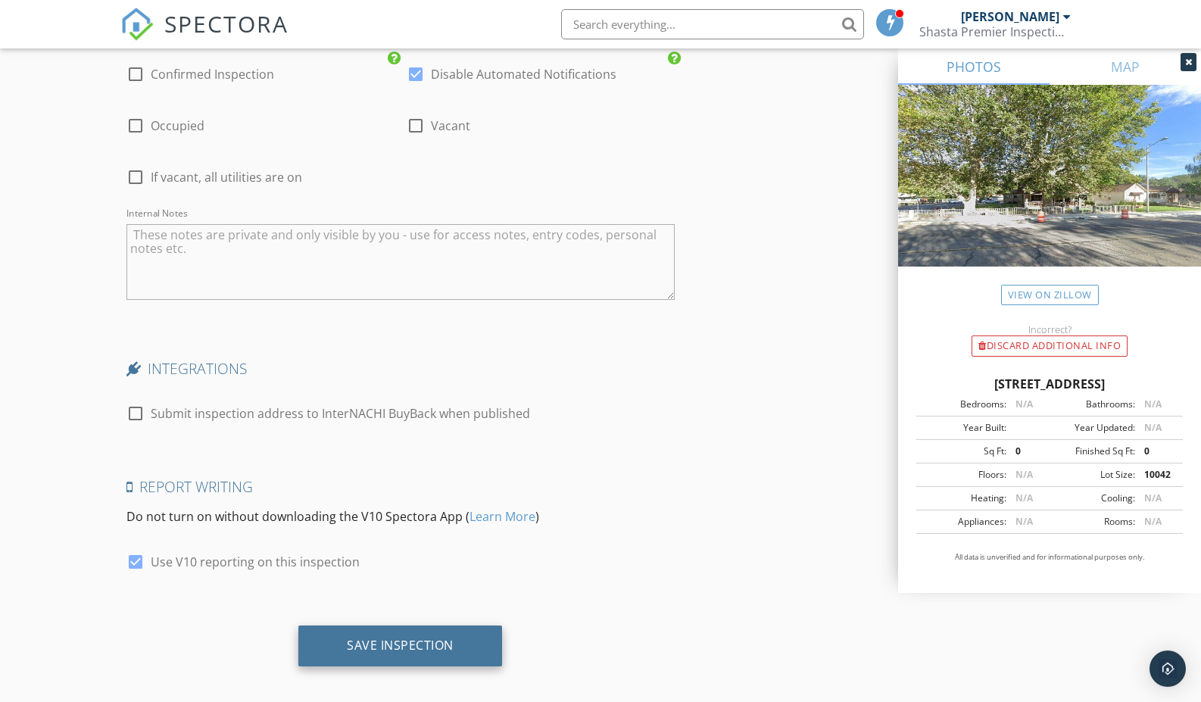
click at [429, 638] on div "Save Inspection" at bounding box center [400, 645] width 107 height 15
